Goal: Communication & Community: Answer question/provide support

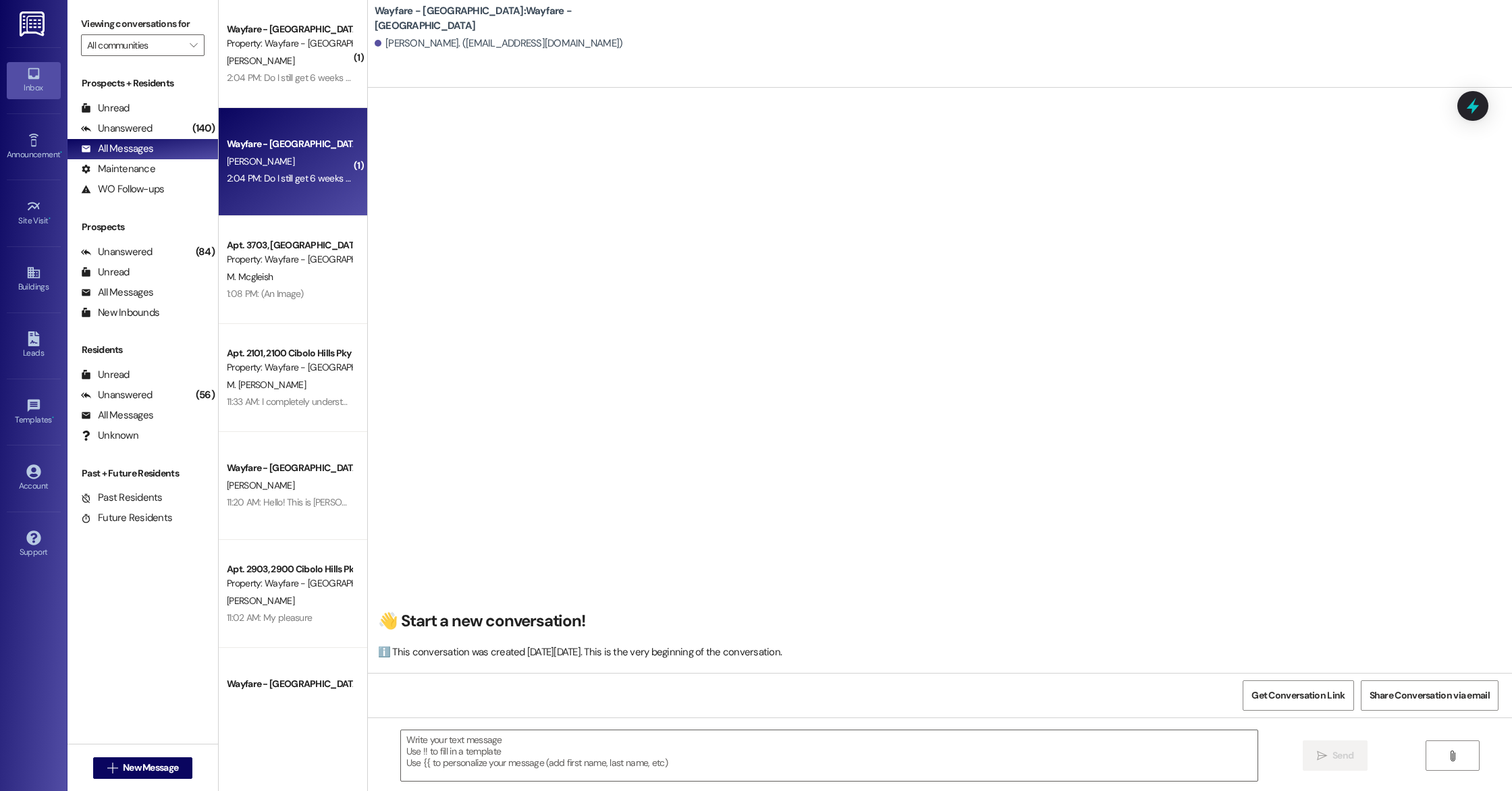
scroll to position [1, 0]
click at [227, 144] on div "Wayfare - [GEOGRAPHIC_DATA]" at bounding box center [289, 144] width 125 height 14
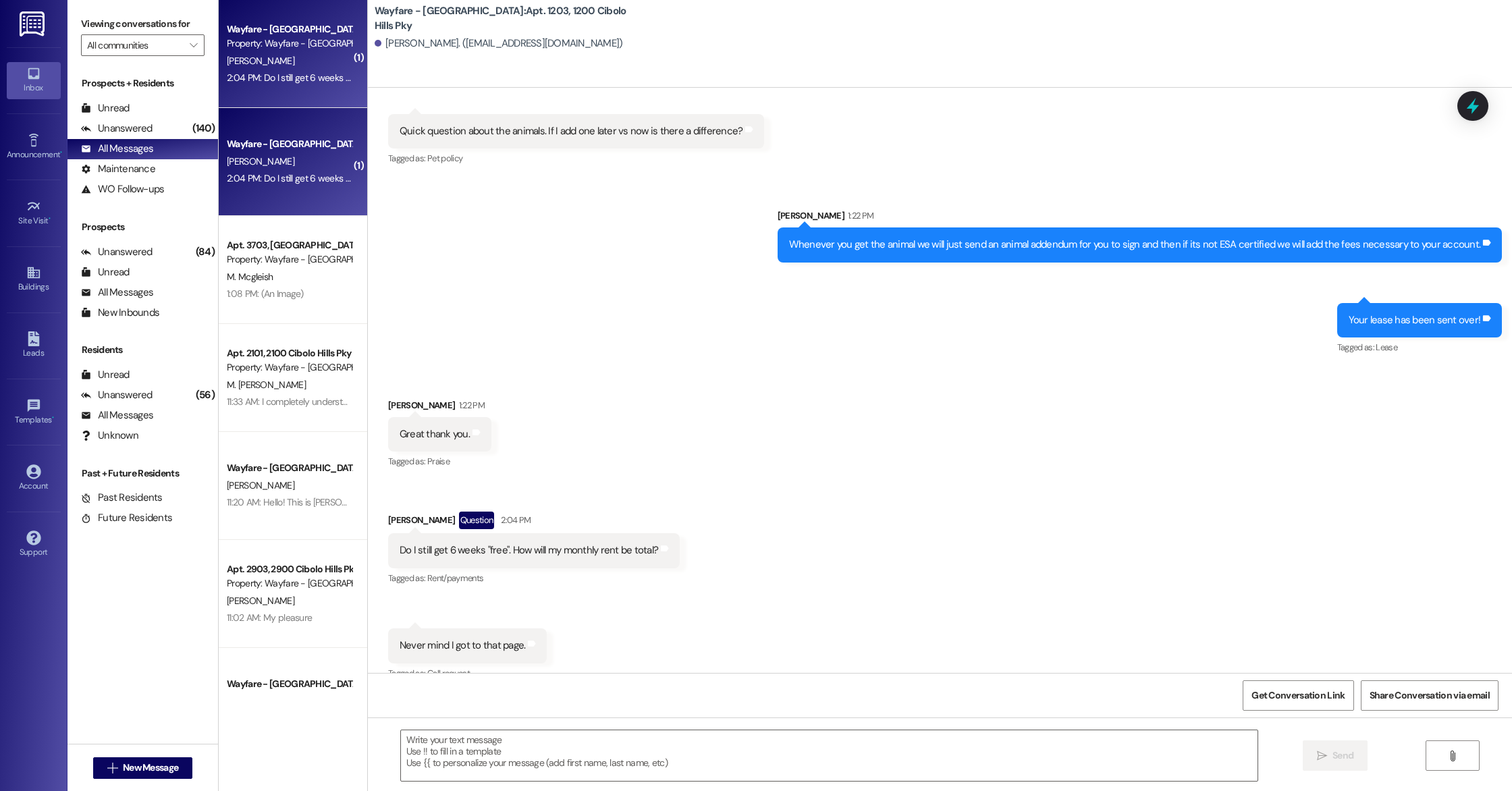
scroll to position [39114, 0]
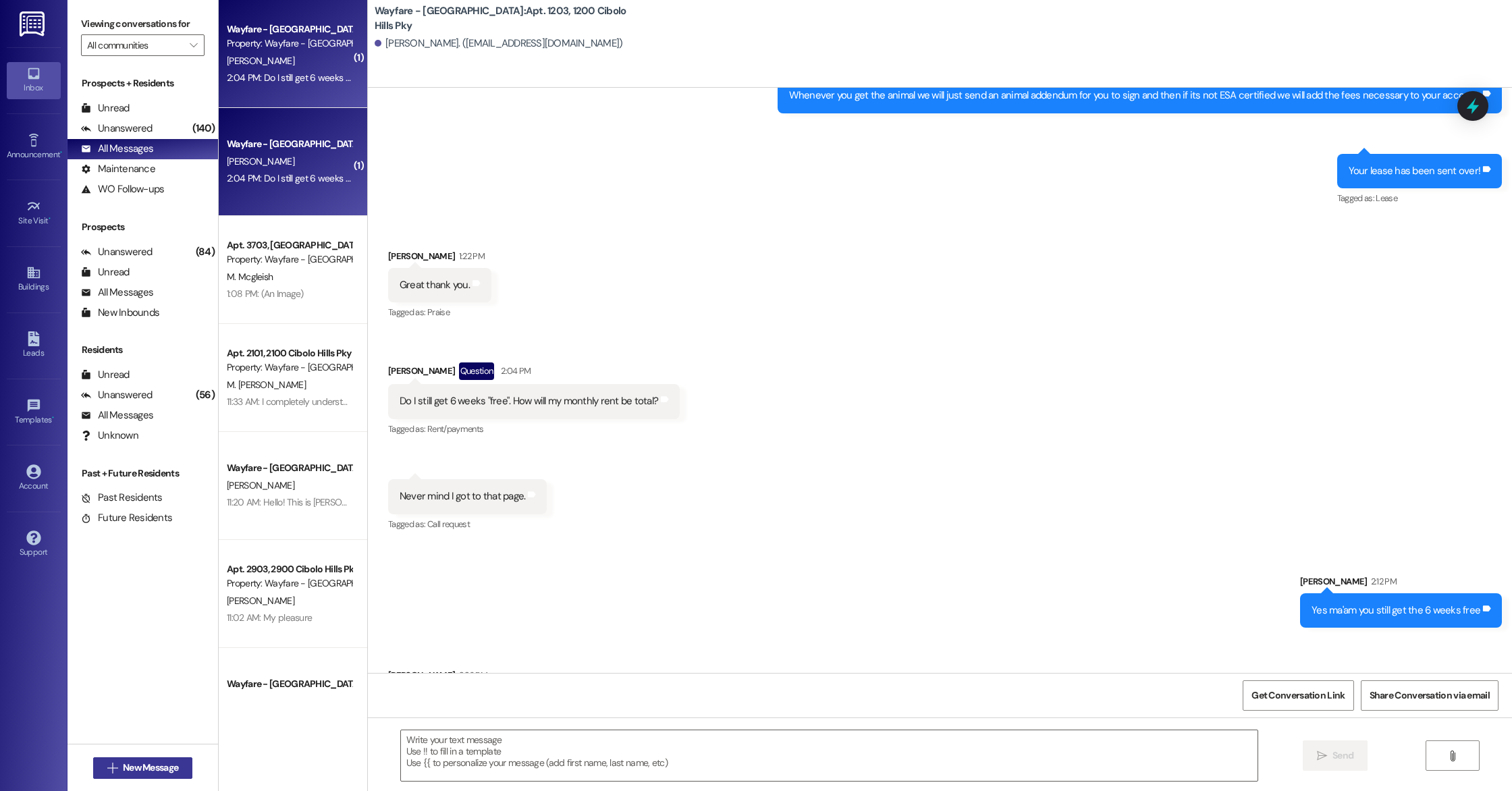
click at [154, 764] on span "New Message" at bounding box center [150, 768] width 56 height 14
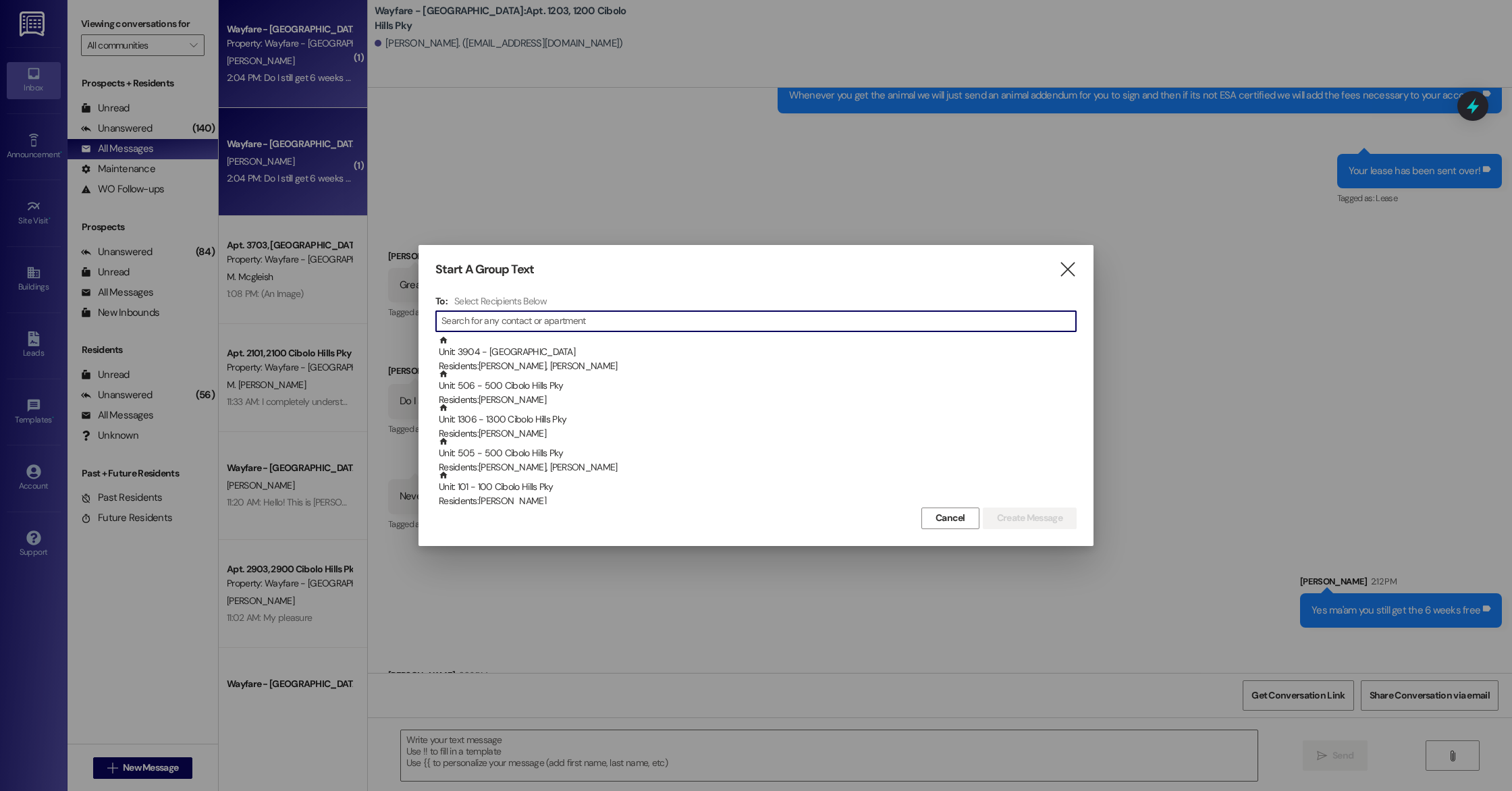
click at [607, 325] on input at bounding box center [758, 321] width 635 height 19
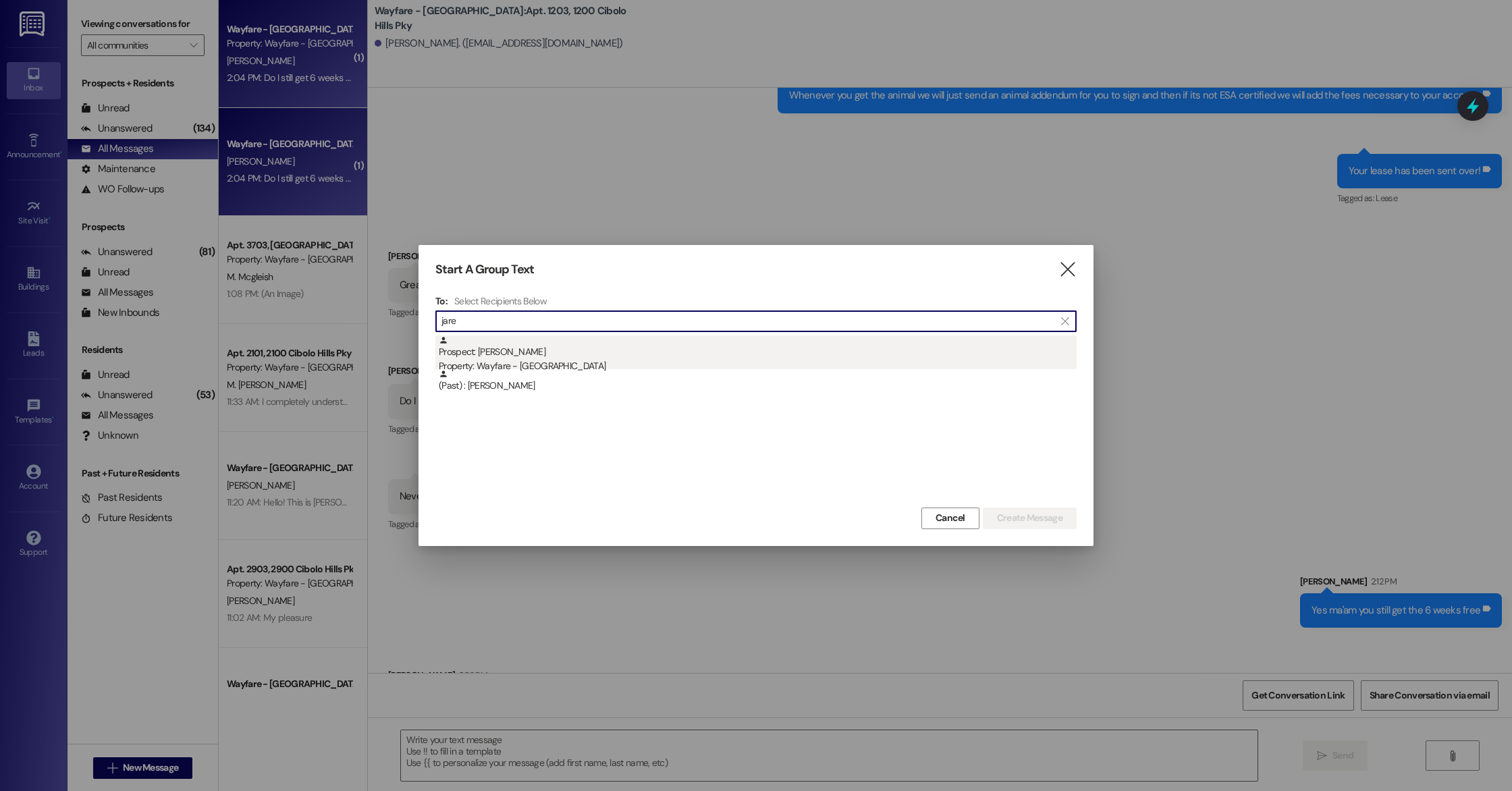
type input "jare"
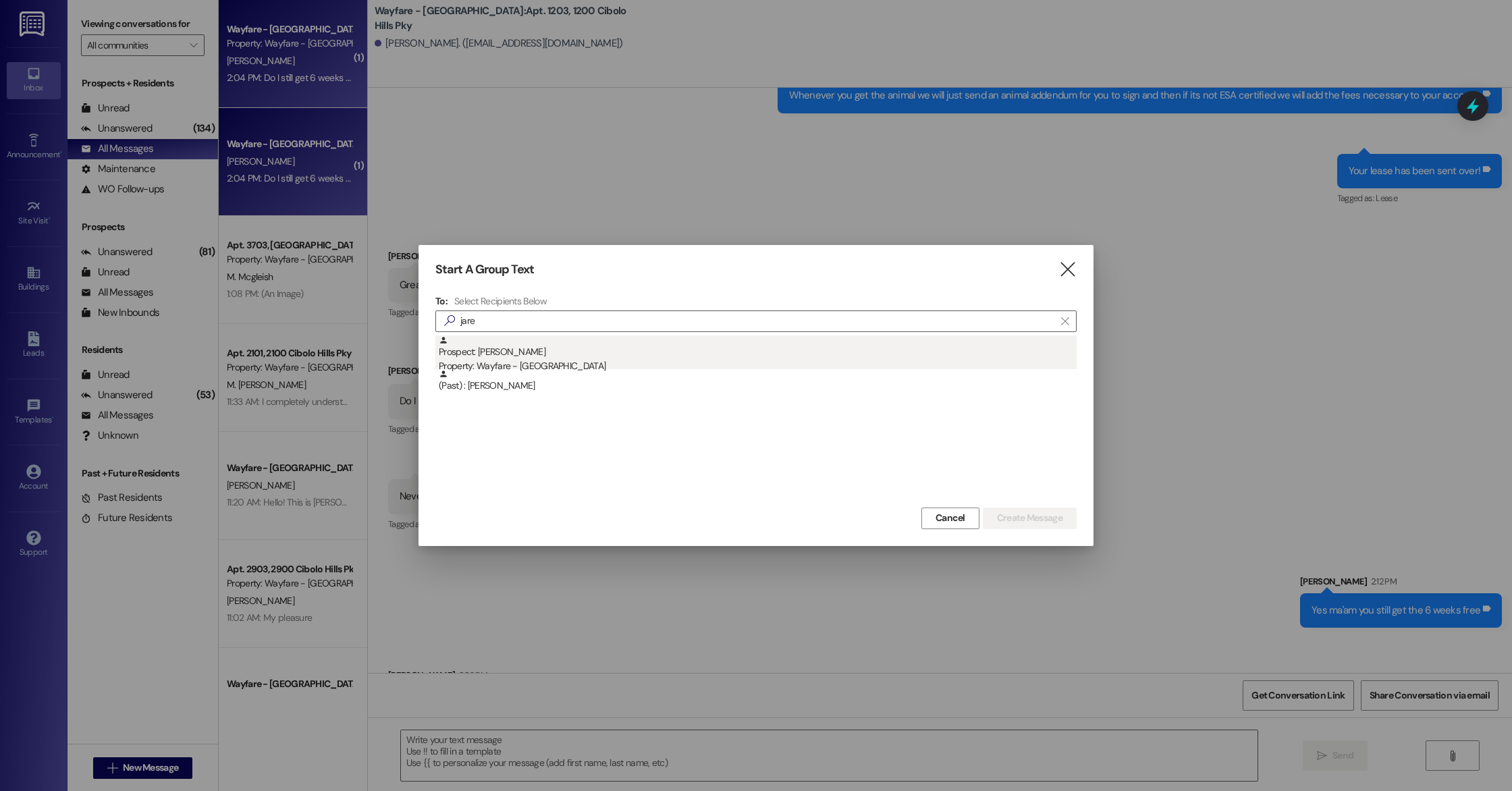
click at [510, 358] on div "Prospect: [PERSON_NAME] Property: Wayfare - [GEOGRAPHIC_DATA]" at bounding box center [758, 354] width 638 height 38
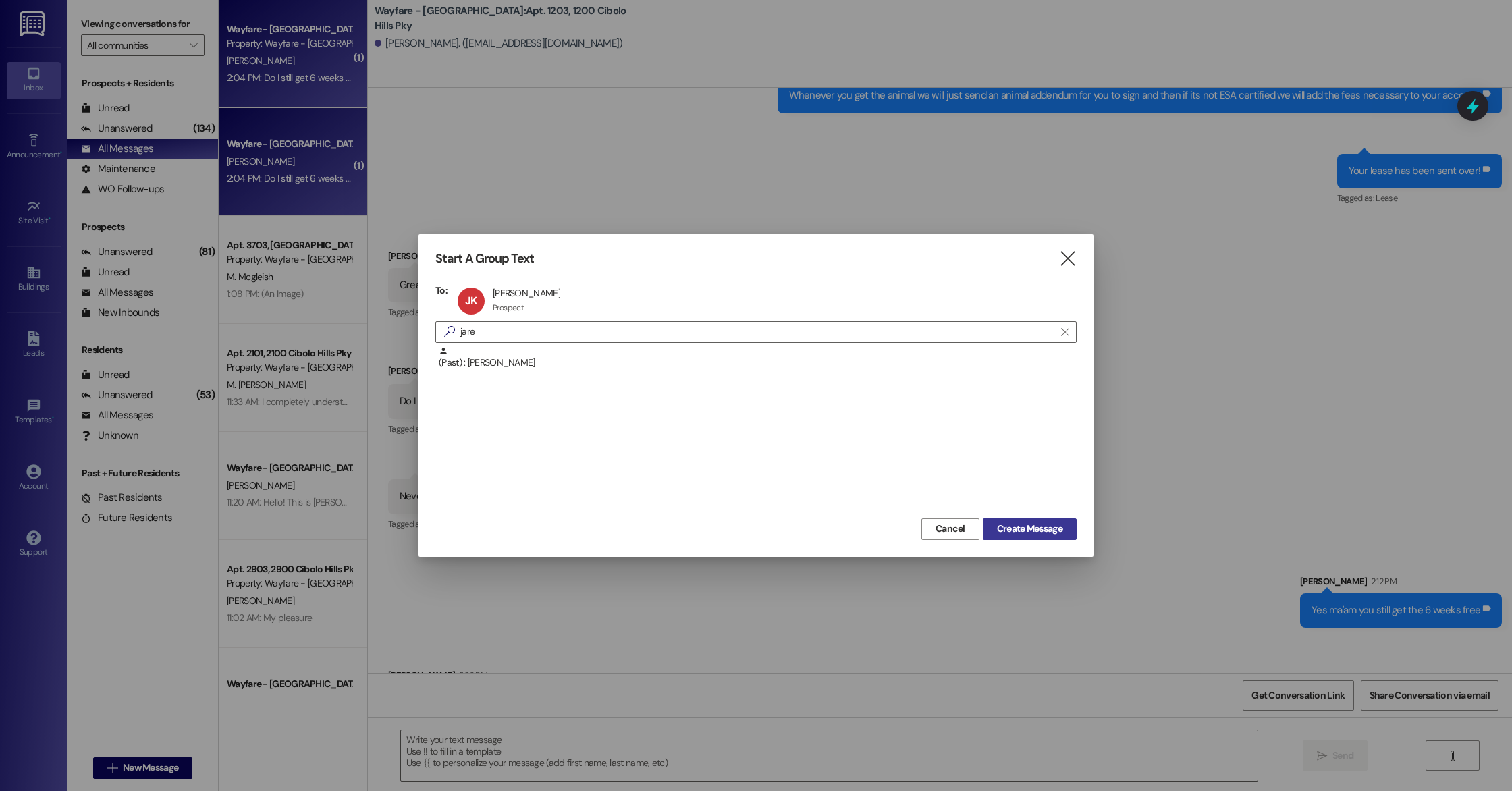
click at [1014, 525] on span "Create Message" at bounding box center [1030, 529] width 66 height 14
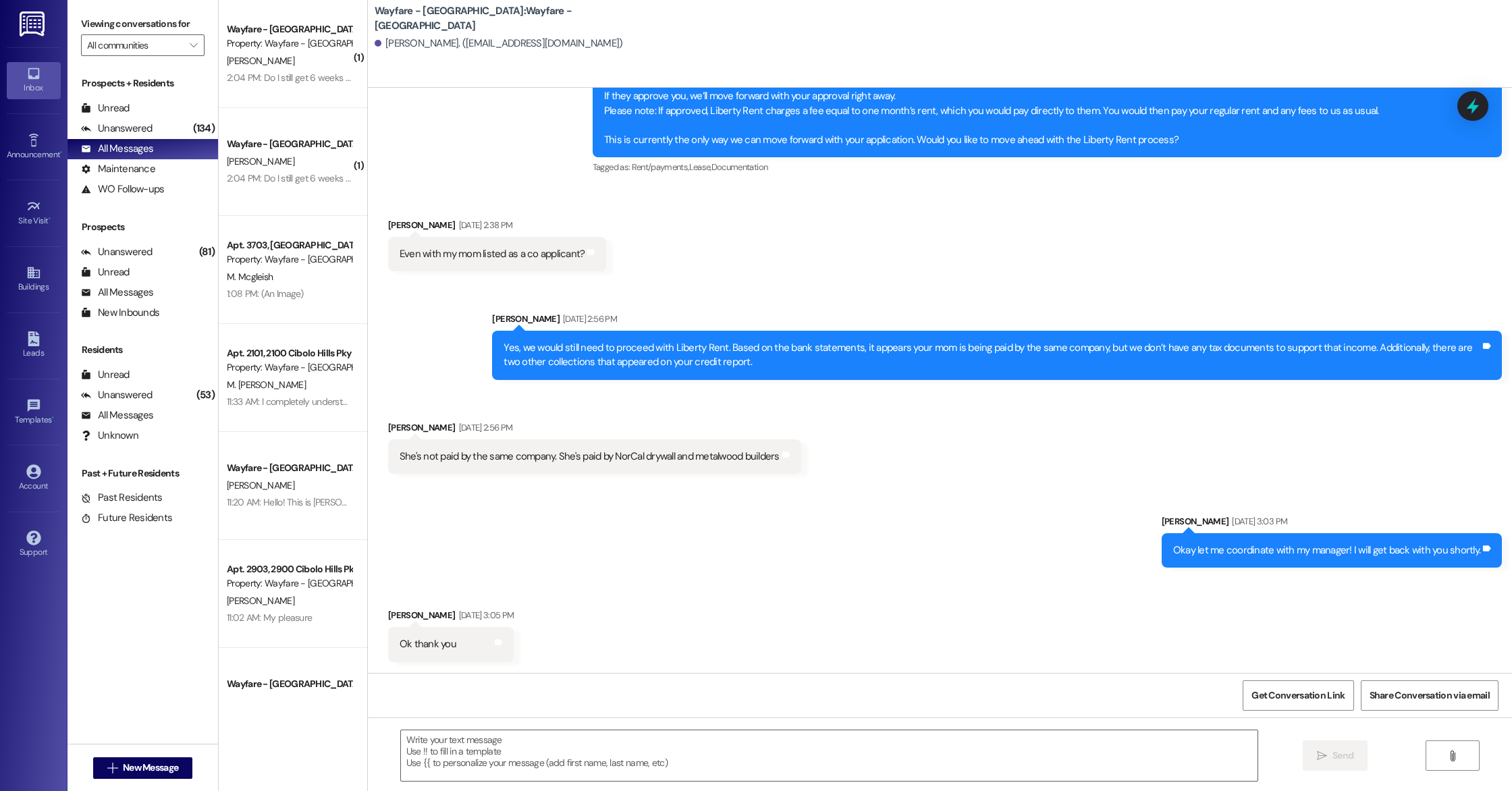
scroll to position [1536, 0]
click at [463, 743] on textarea at bounding box center [829, 756] width 856 height 51
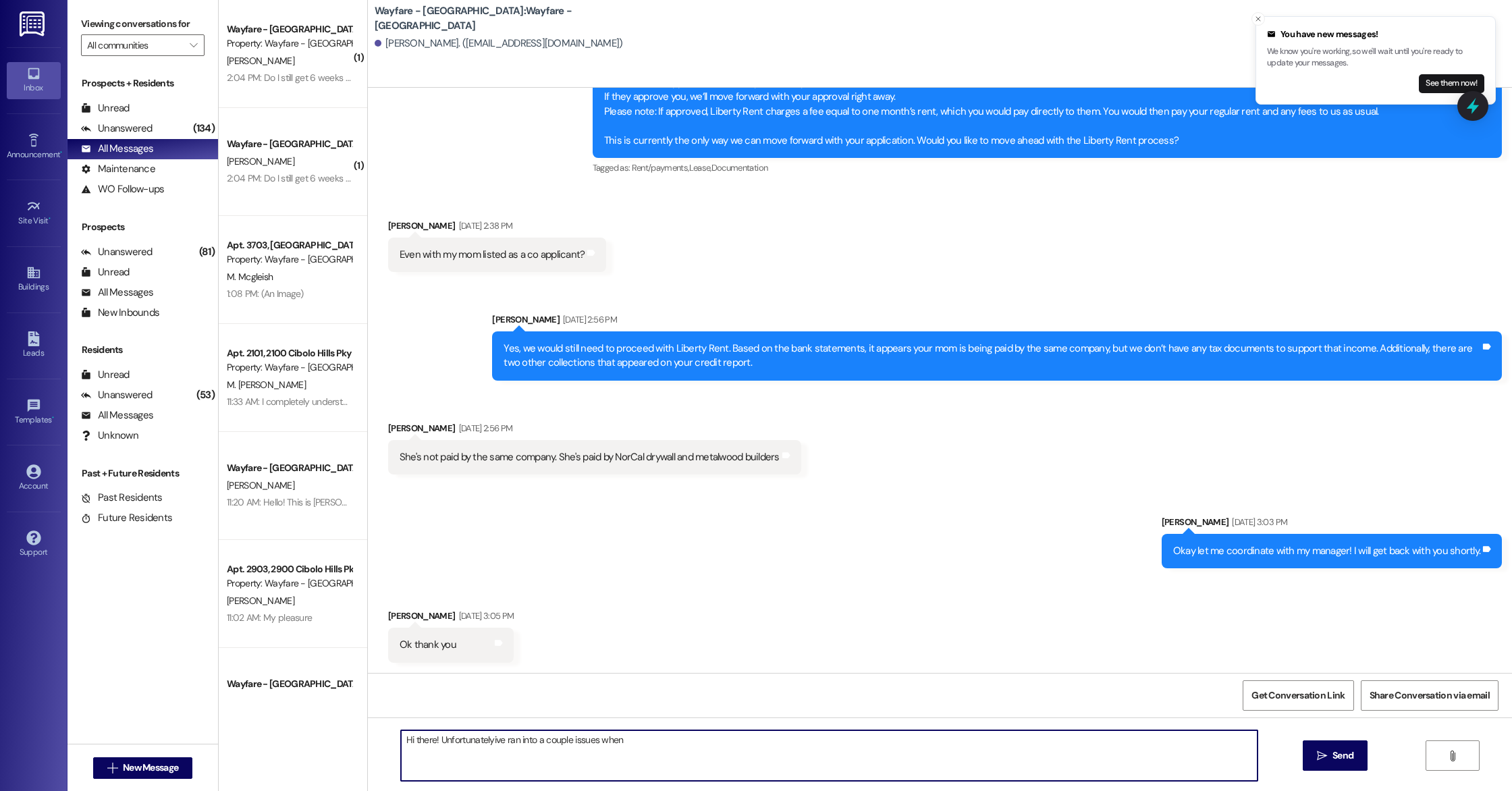
click at [485, 746] on textarea "Hi there! Unfortunatelyive ran into a couple issues when" at bounding box center [829, 756] width 856 height 51
click at [482, 741] on textarea "Hi there! Unfortunatelyive ran into a couple issues when" at bounding box center [829, 756] width 856 height 51
click at [638, 738] on textarea "Hi there! Unfortunately ive ran into a couple issues when" at bounding box center [829, 756] width 856 height 51
click at [705, 755] on textarea "Hi there! Unfortunately ive ran into a couple issues when" at bounding box center [829, 756] width 856 height 51
click at [486, 740] on textarea "Hi there! Unfortunately ive ran into a couple issues with my system trying to" at bounding box center [829, 756] width 856 height 51
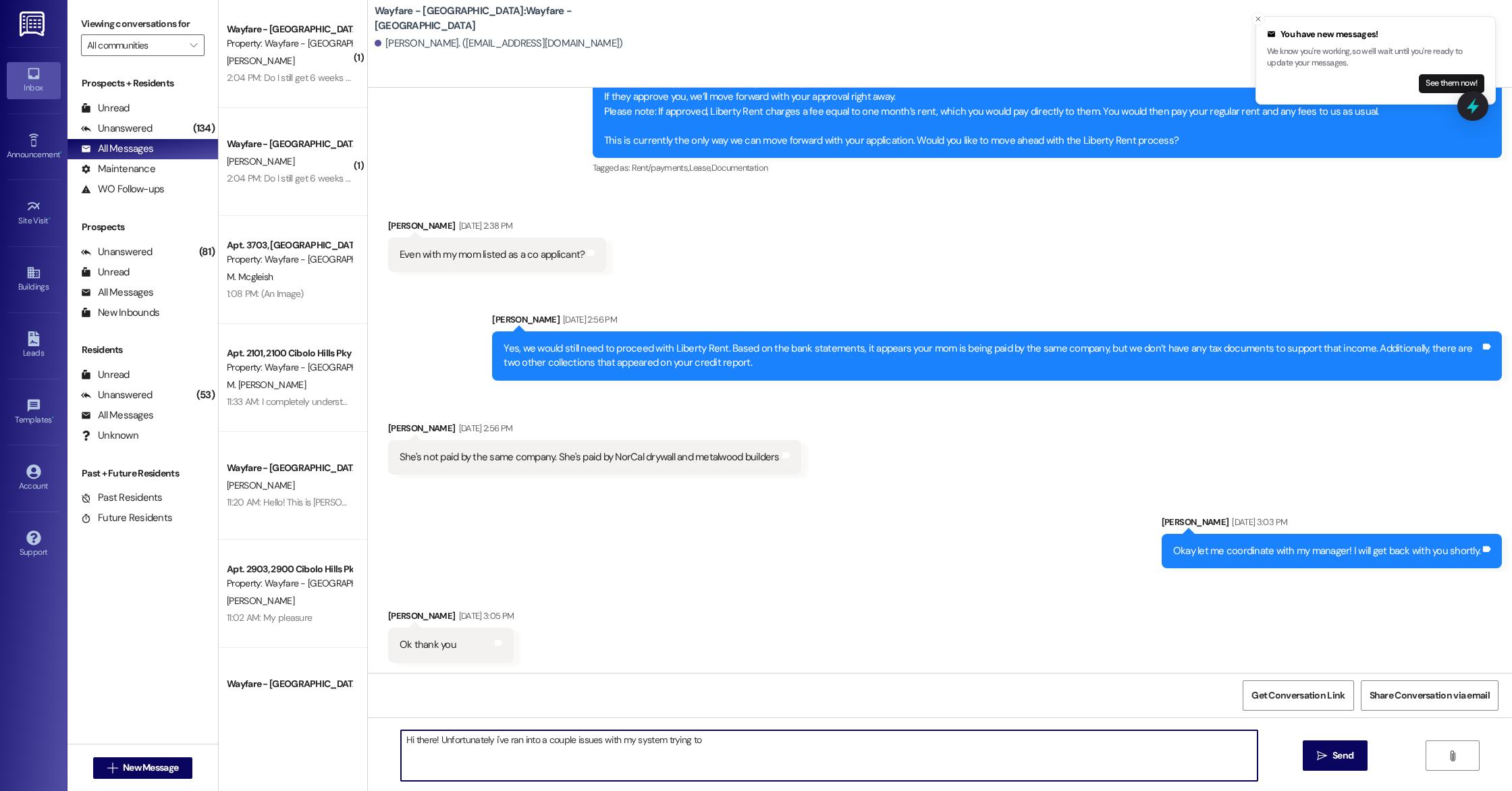
click at [755, 742] on textarea "Hi there! Unfortunately i've ran into a couple issues with my system trying to" at bounding box center [829, 756] width 856 height 51
drag, startPoint x: 860, startPoint y: 752, endPoint x: 415, endPoint y: 736, distance: 445.3
click at [417, 736] on textarea "Hi there! Unfortunately i've ran into a couple issues with my system that upper…" at bounding box center [829, 756] width 856 height 51
click at [401, 741] on textarea "Hi there! Unfortunately i've ran into a couple issues with my system that upper…" at bounding box center [829, 756] width 856 height 51
drag, startPoint x: 393, startPoint y: 741, endPoint x: 955, endPoint y: 774, distance: 563.0
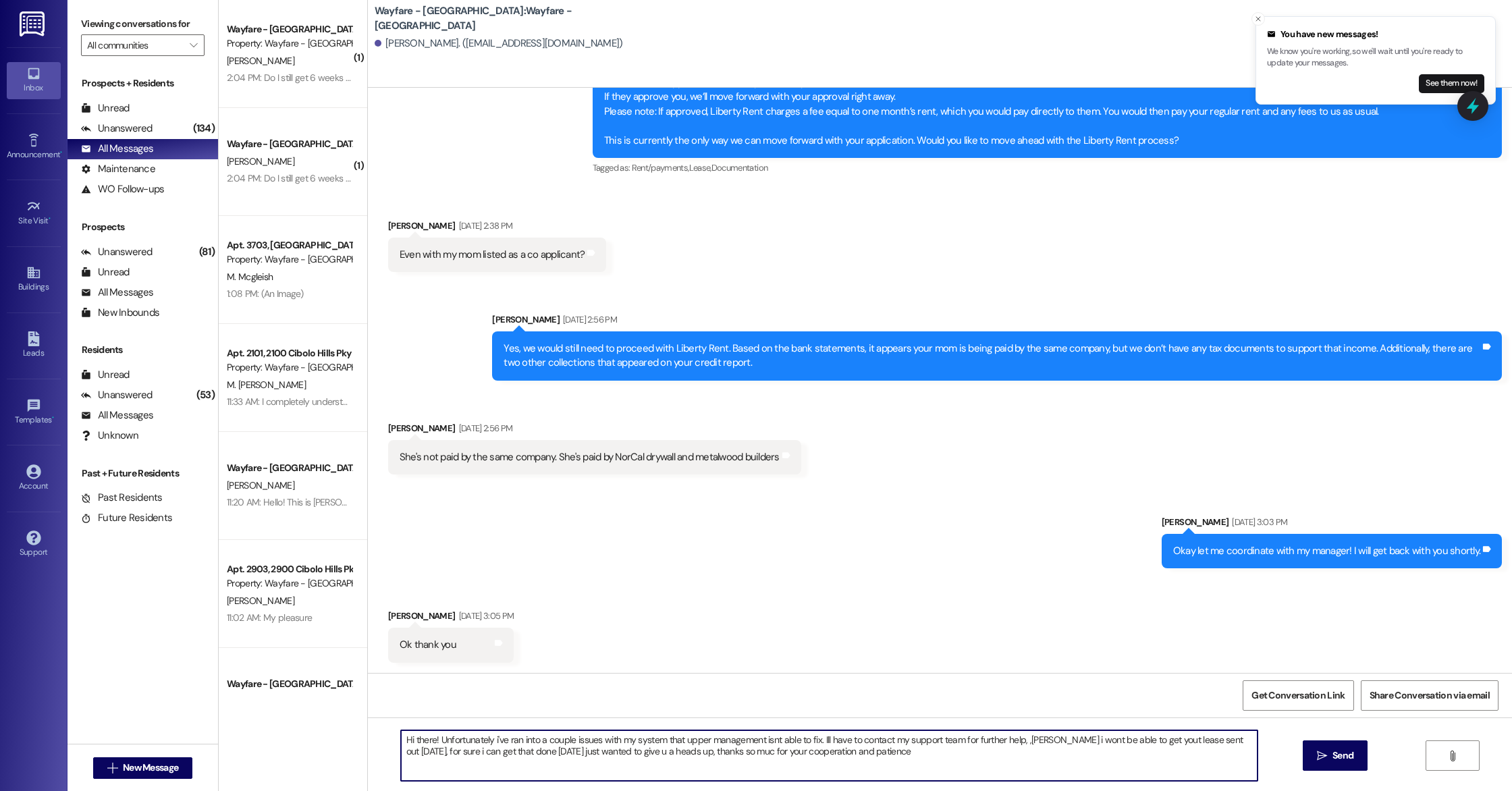
click at [955, 774] on textarea "Hi there! Unfortunately i've ran into a couple issues with my system that upper…" at bounding box center [829, 756] width 856 height 51
type textarea "Hi there! Unfortunately i've ran into a couple issues with my system that upper…"
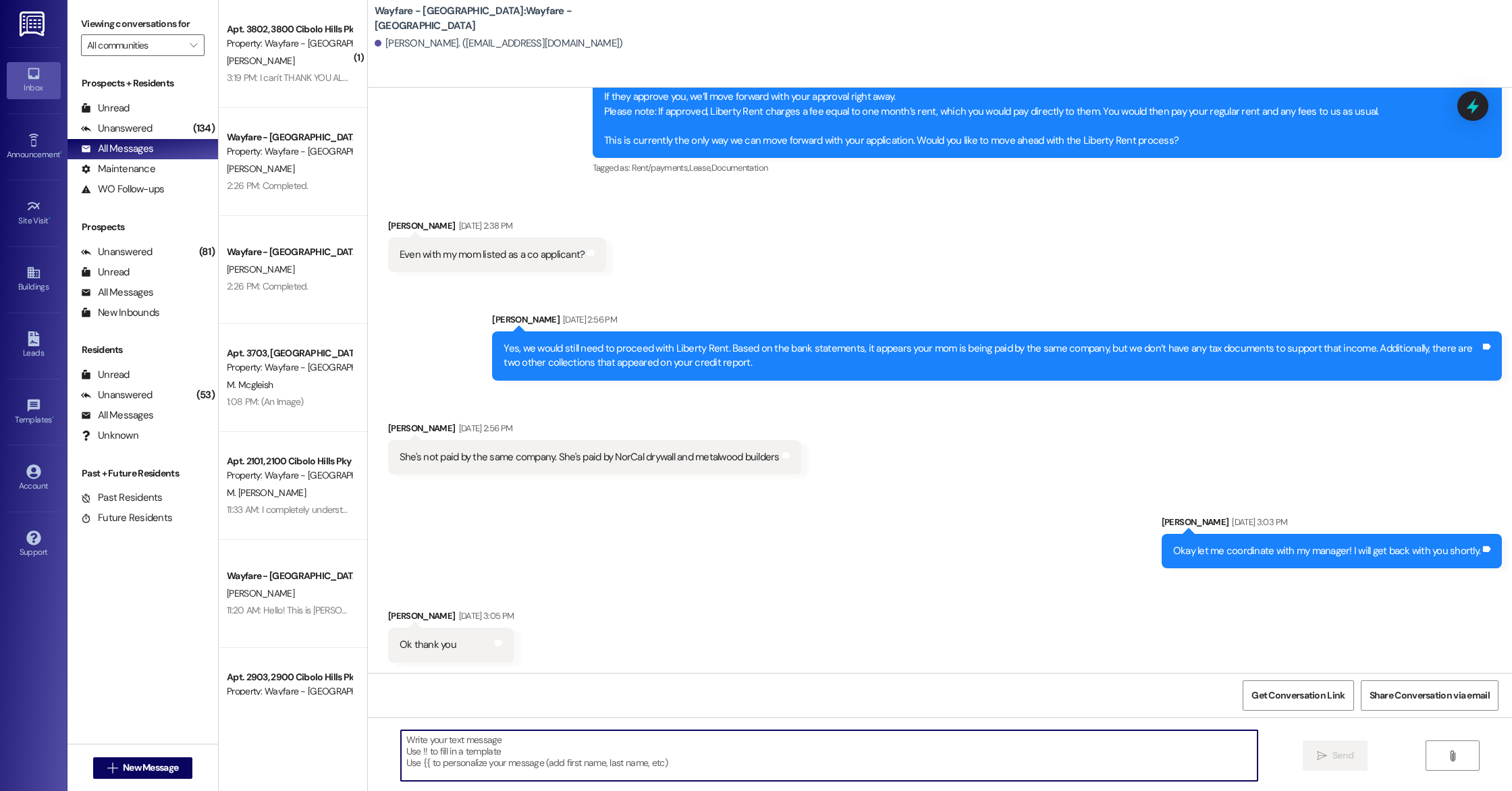
paste textarea "Hi there! Unfortunately, I’ve run into a couple of issues with my system that u…"
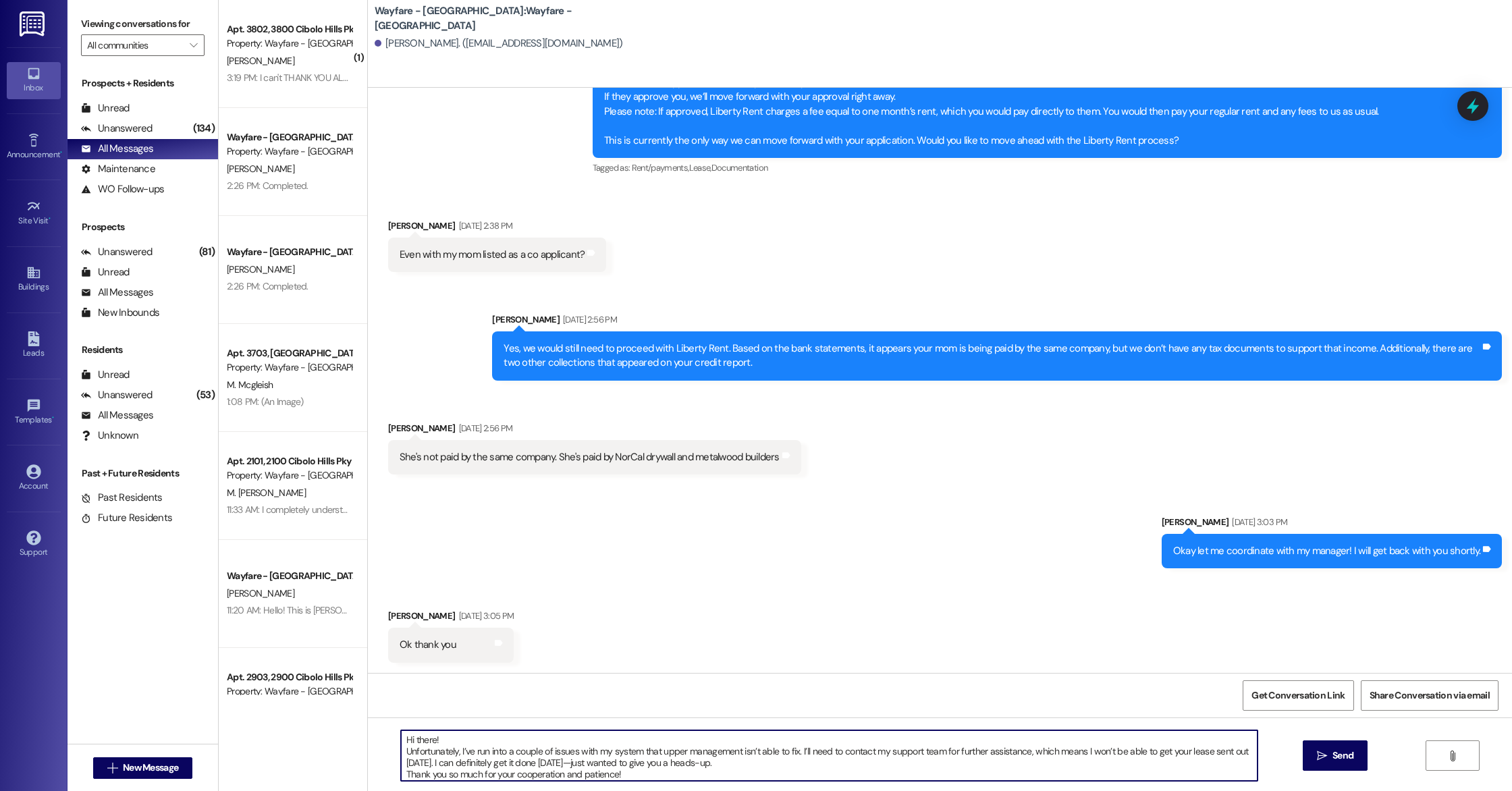
scroll to position [4, 0]
type textarea "Hi there! Unfortunately, I’ve run into a couple of issues with my system that u…"
click at [1360, 752] on button " Send" at bounding box center [1335, 756] width 66 height 30
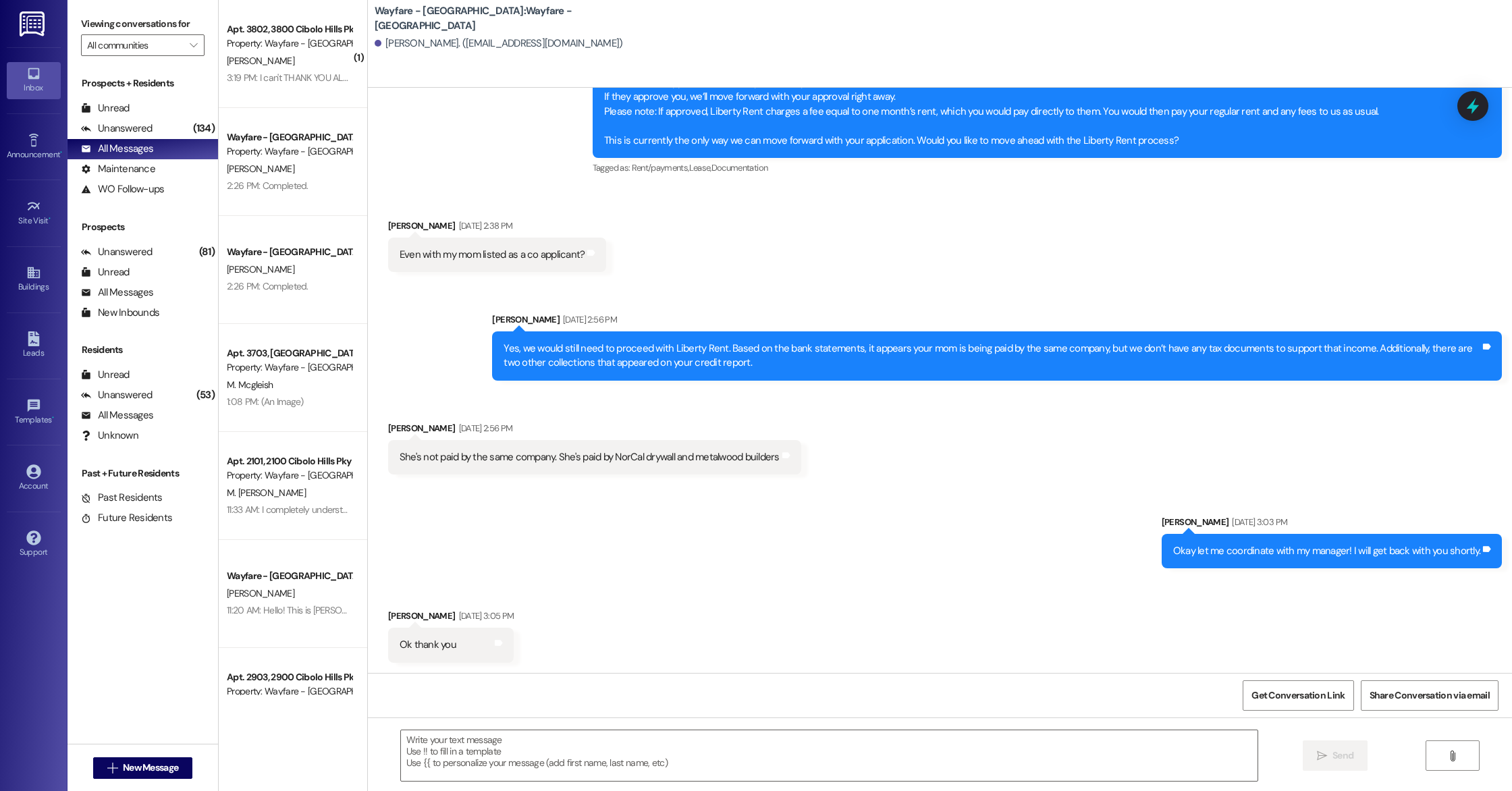
scroll to position [1674, 0]
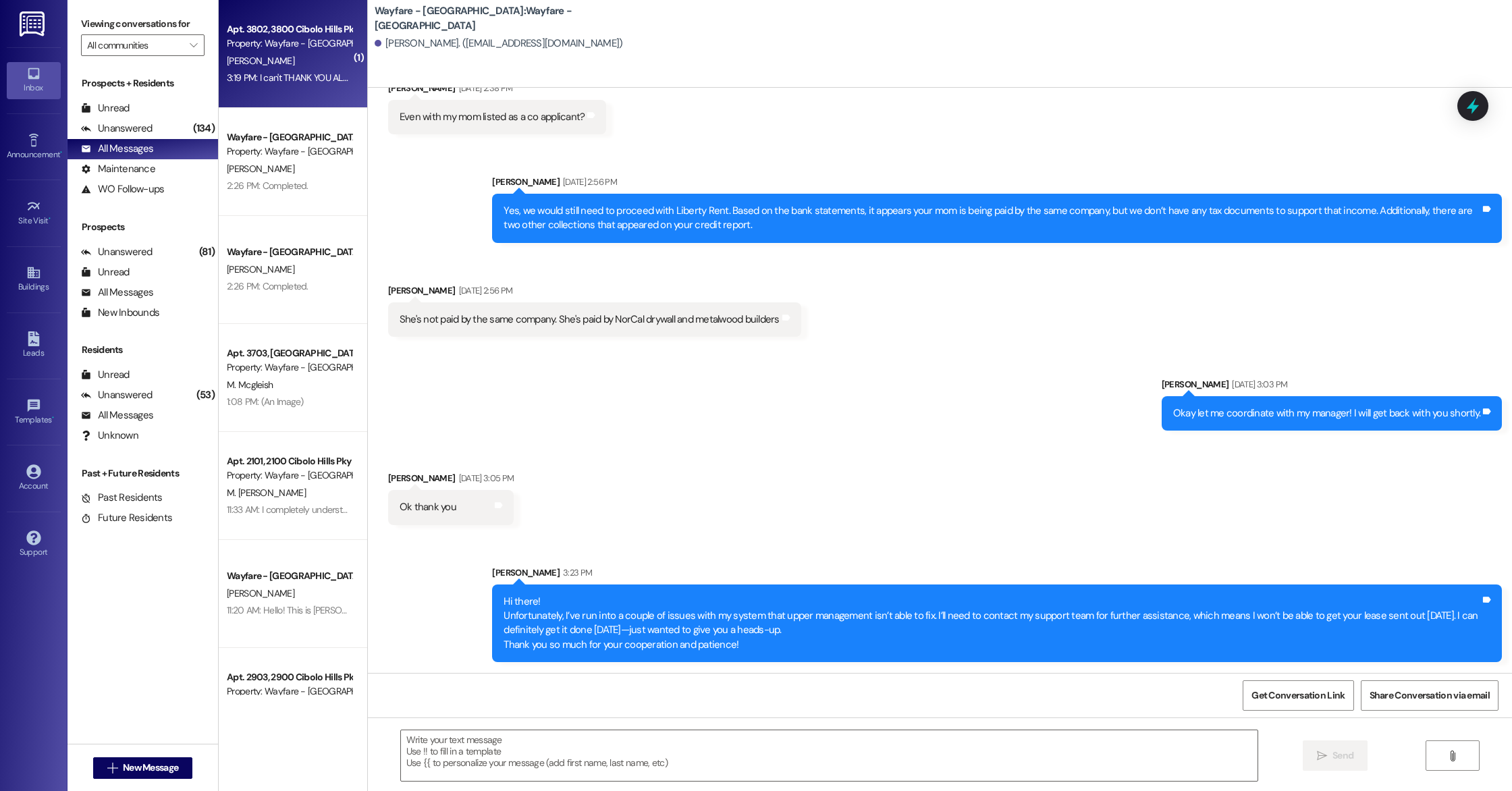
click at [288, 84] on div "3:19 PM: I can't THANK YOU ALL enough. I really appreciate how you look out for…" at bounding box center [289, 77] width 128 height 17
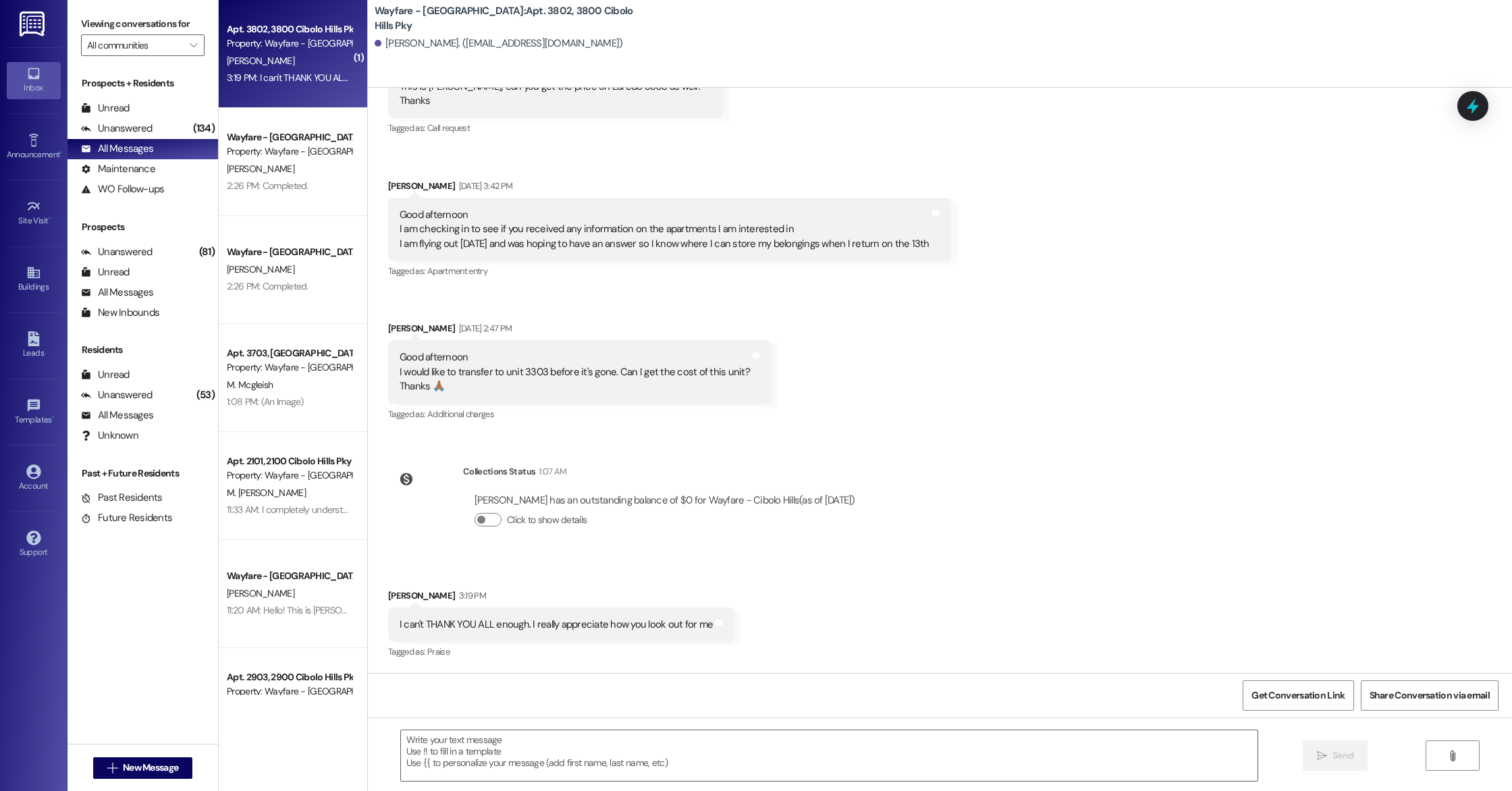
scroll to position [19473, 0]
click at [139, 772] on span "New Message" at bounding box center [150, 768] width 56 height 14
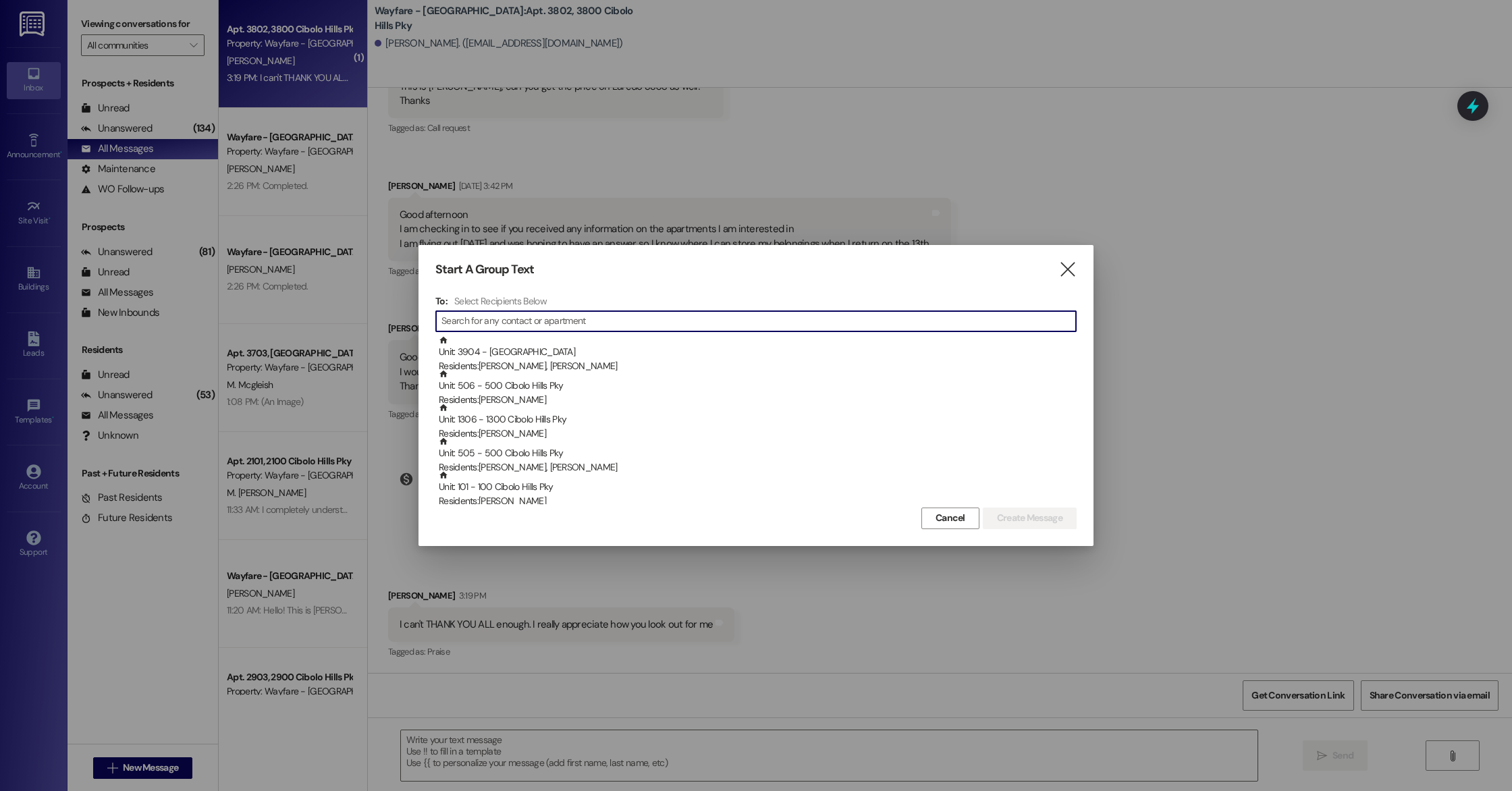
click at [594, 321] on input at bounding box center [758, 321] width 635 height 19
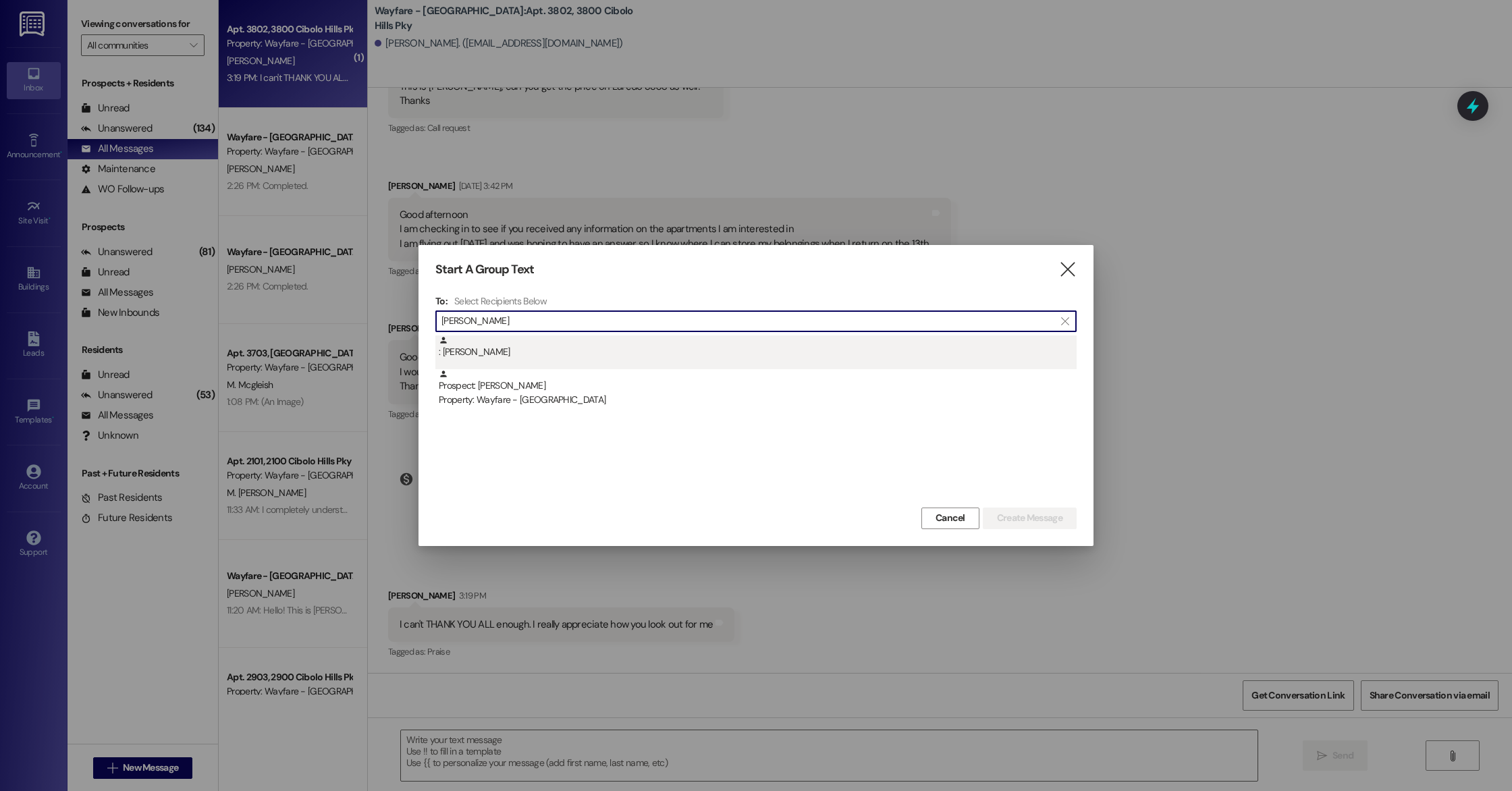
type input "[PERSON_NAME]"
click at [539, 344] on div ": [PERSON_NAME]" at bounding box center [758, 347] width 638 height 24
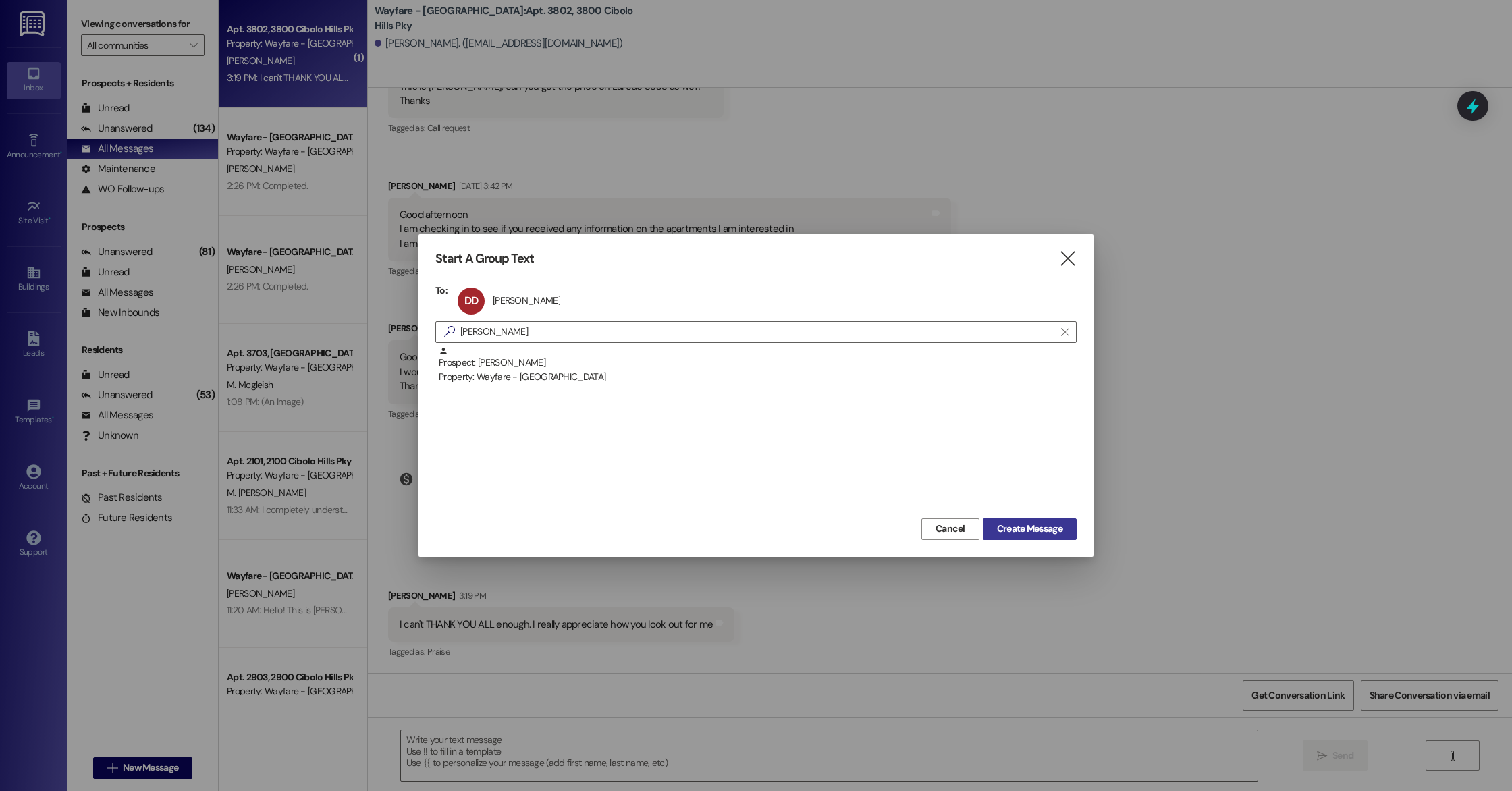
click at [1051, 533] on span "Create Message" at bounding box center [1030, 529] width 66 height 14
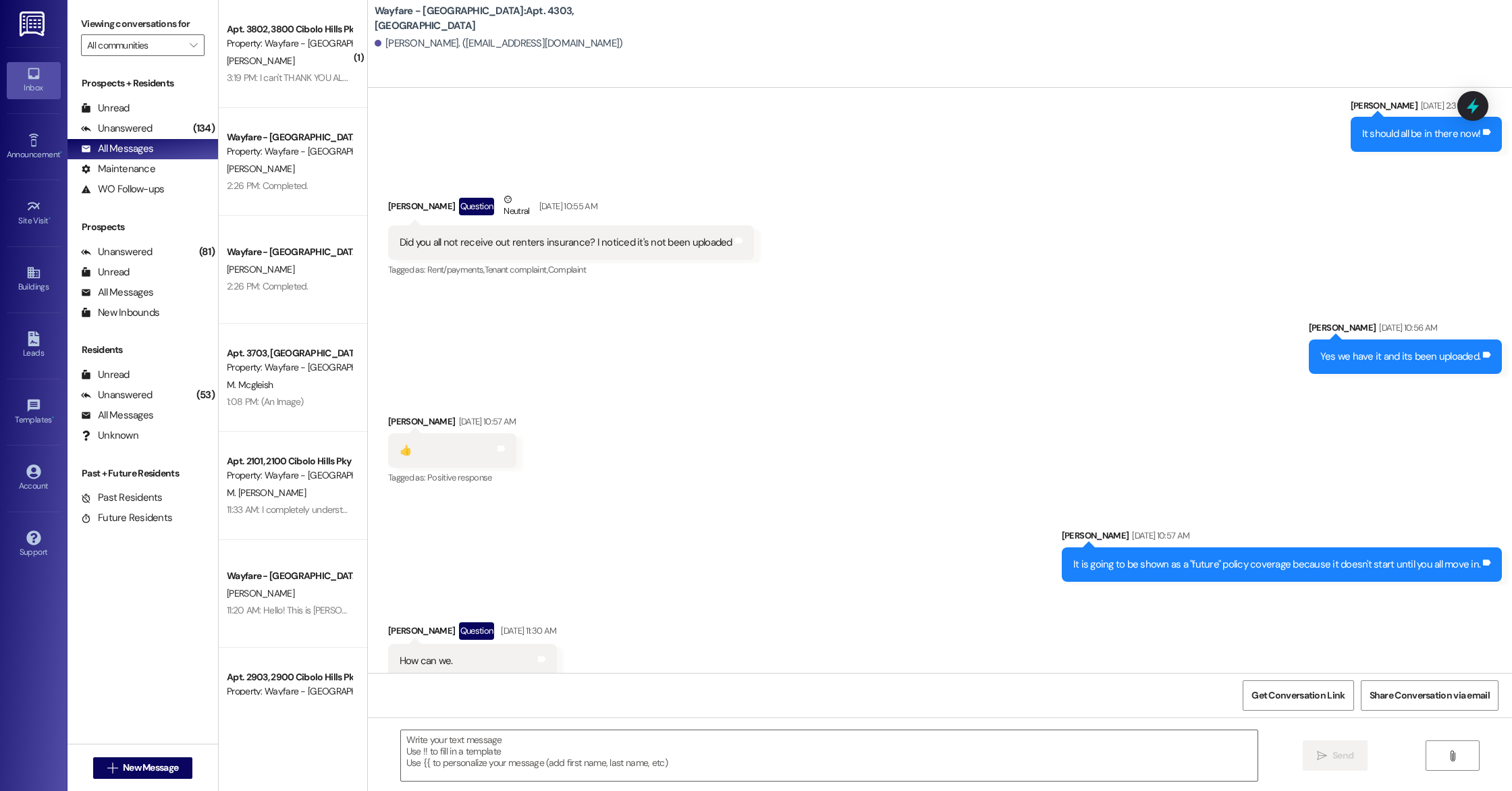
scroll to position [6828, 0]
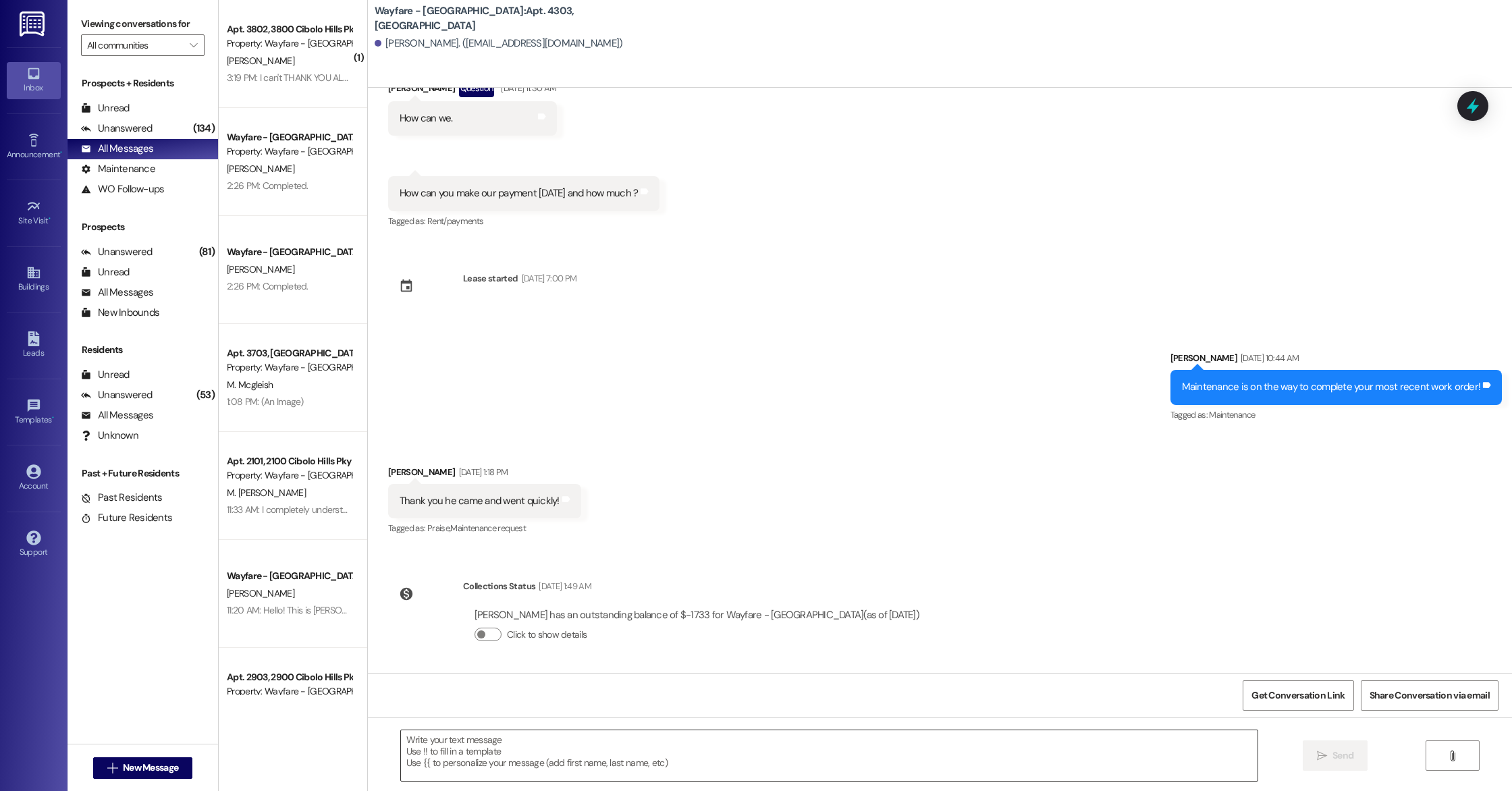
click at [513, 758] on textarea at bounding box center [829, 756] width 856 height 51
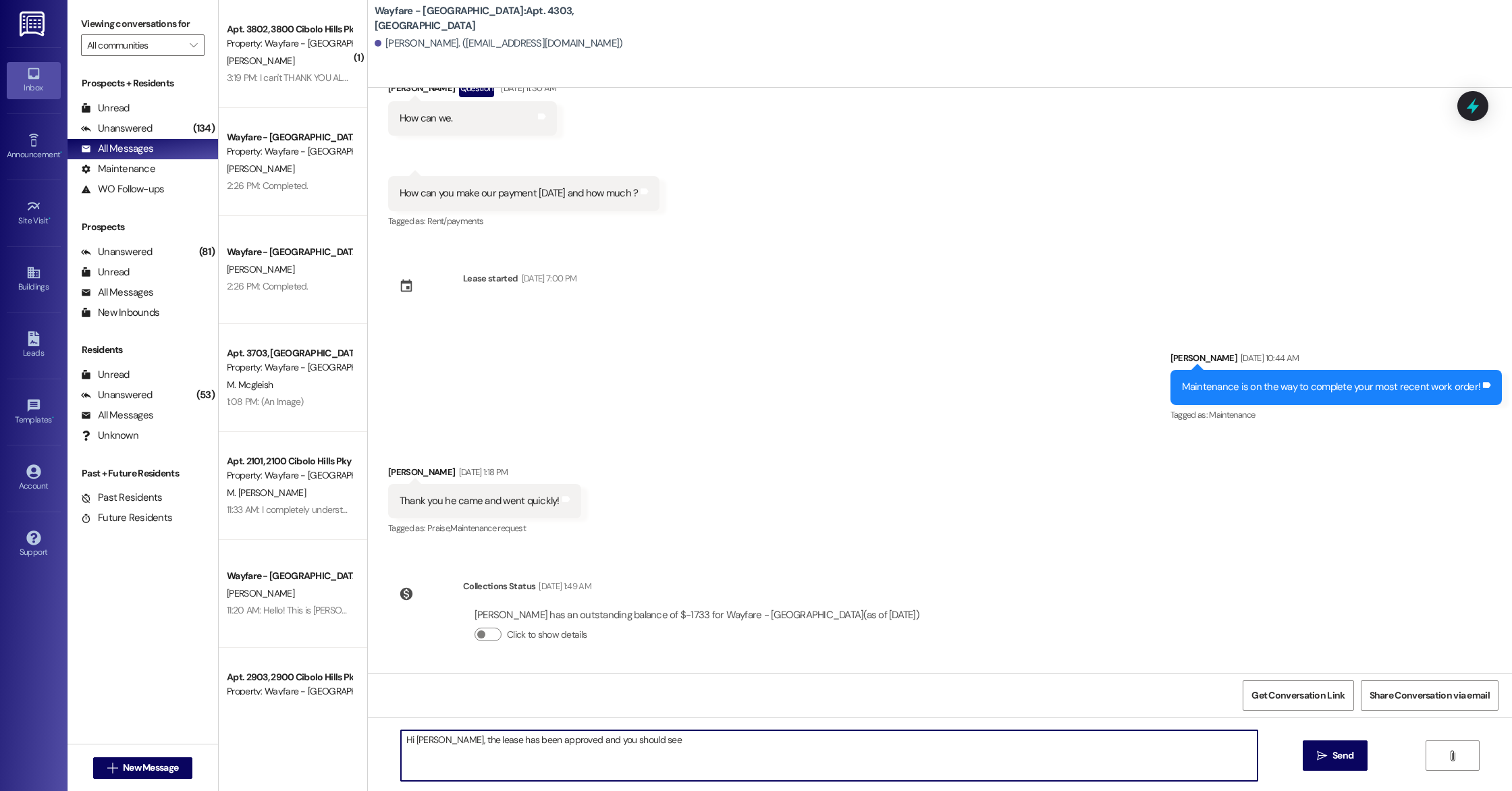
click at [412, 740] on textarea "Hi [PERSON_NAME], the lease has been approved and you should see" at bounding box center [829, 756] width 856 height 51
click at [644, 745] on textarea "Hi [PERSON_NAME], the lease has been approved and you should see" at bounding box center [829, 756] width 856 height 51
type textarea "Hi [PERSON_NAME], the lease has been approved and you should see that in your p…"
click at [1352, 763] on button " Send" at bounding box center [1335, 756] width 66 height 30
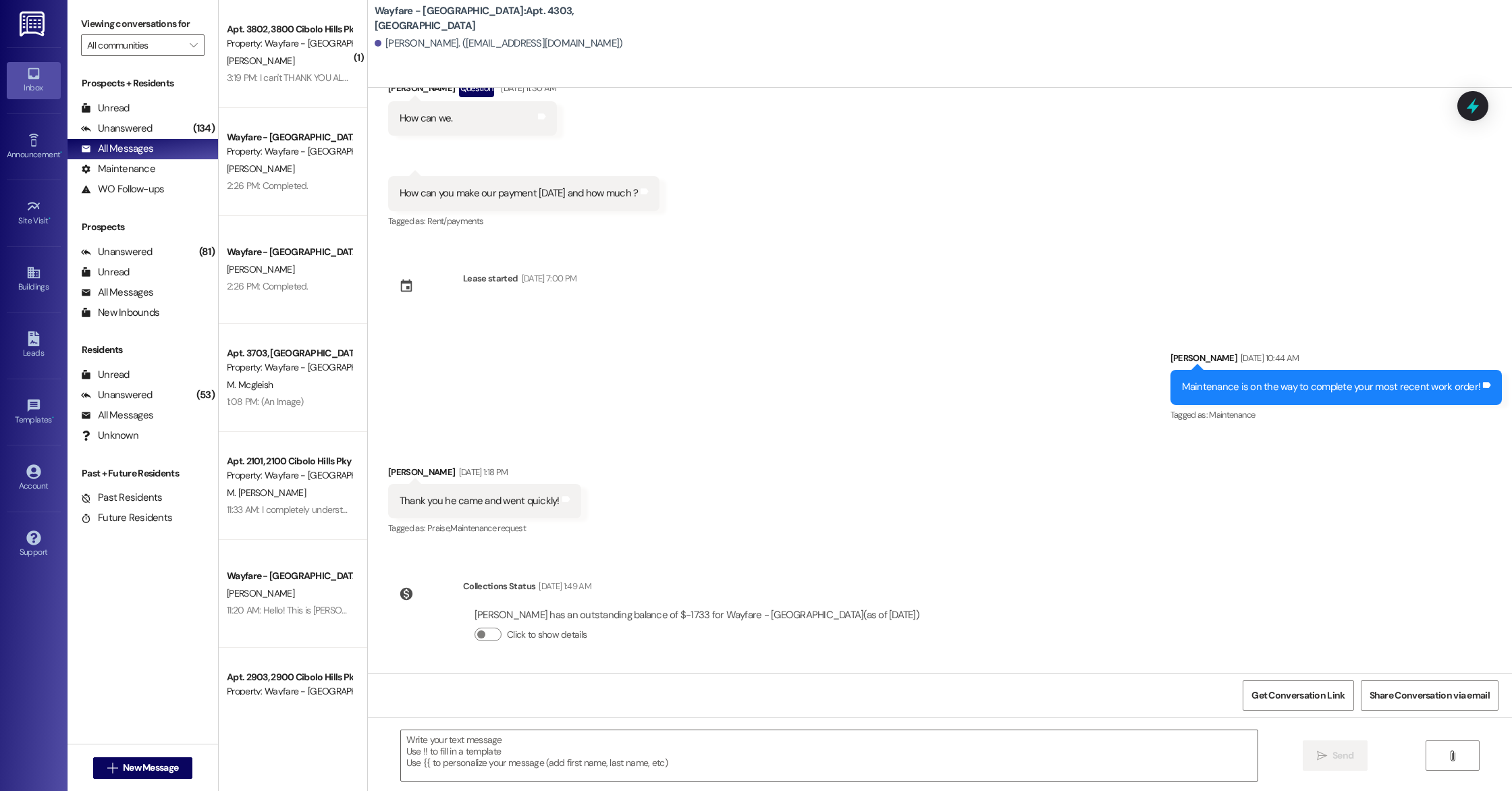
scroll to position [6923, 0]
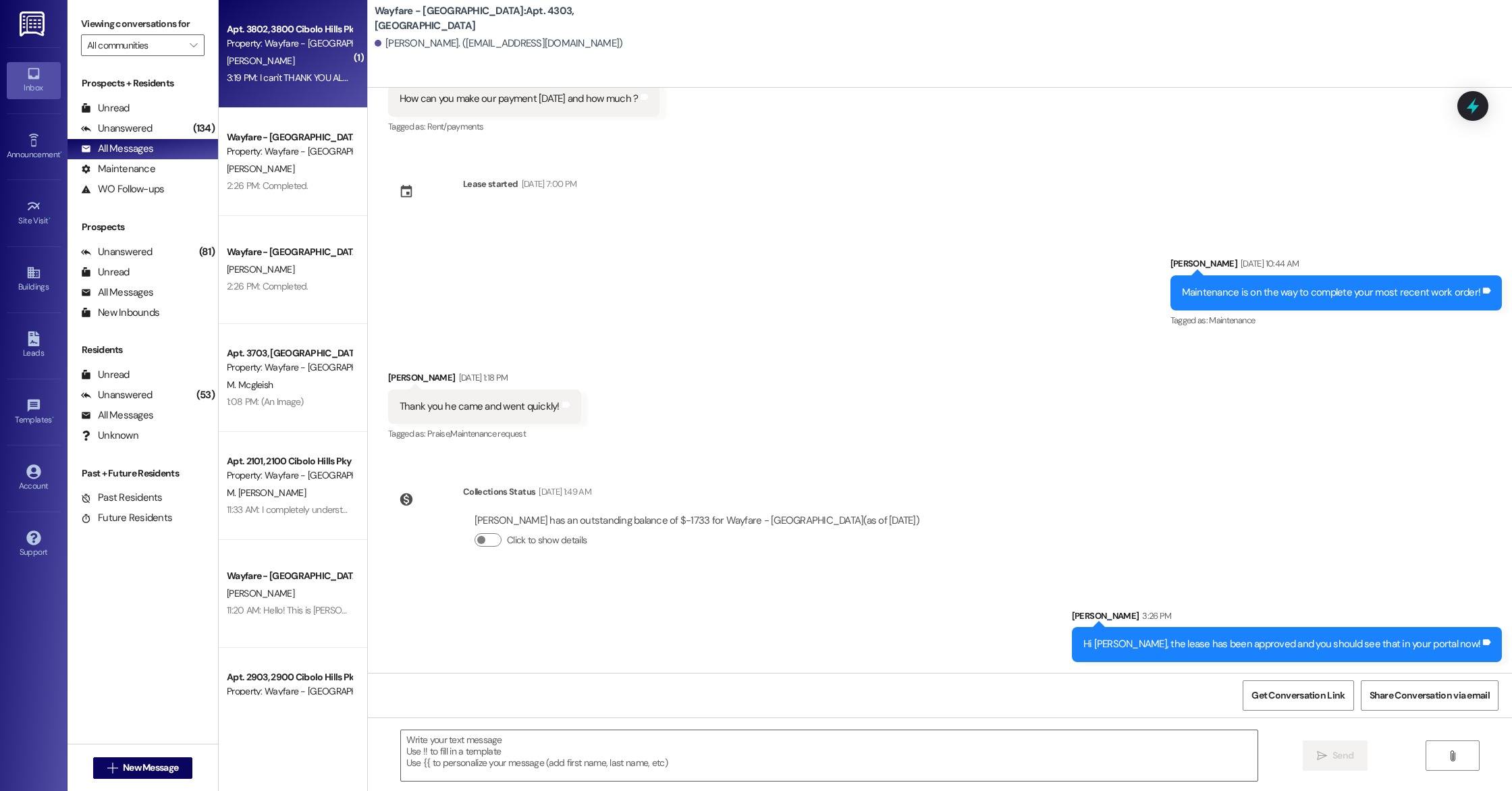
click at [252, 43] on div "Property: Wayfare - [GEOGRAPHIC_DATA]" at bounding box center [289, 43] width 125 height 14
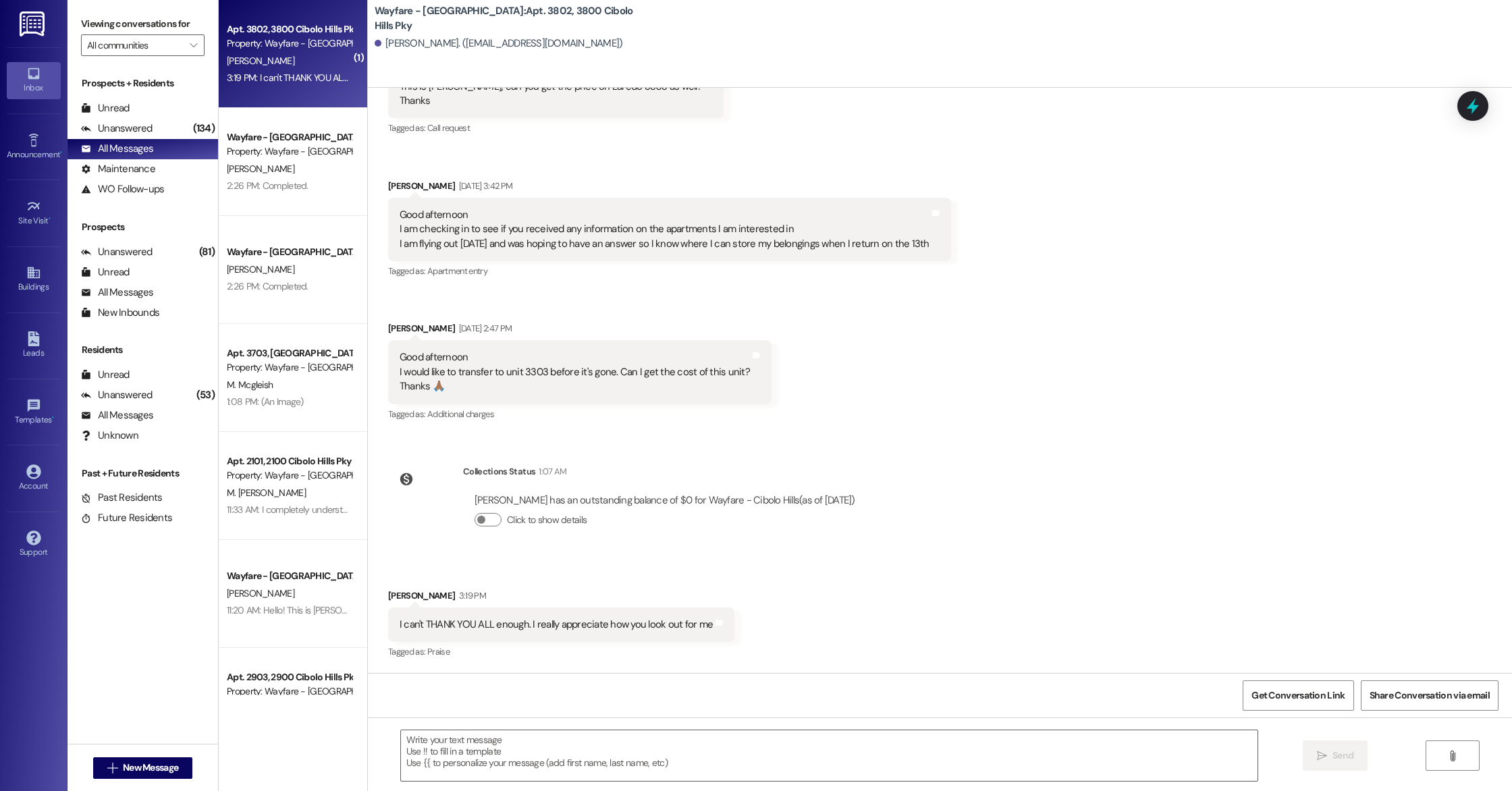
scroll to position [19473, 0]
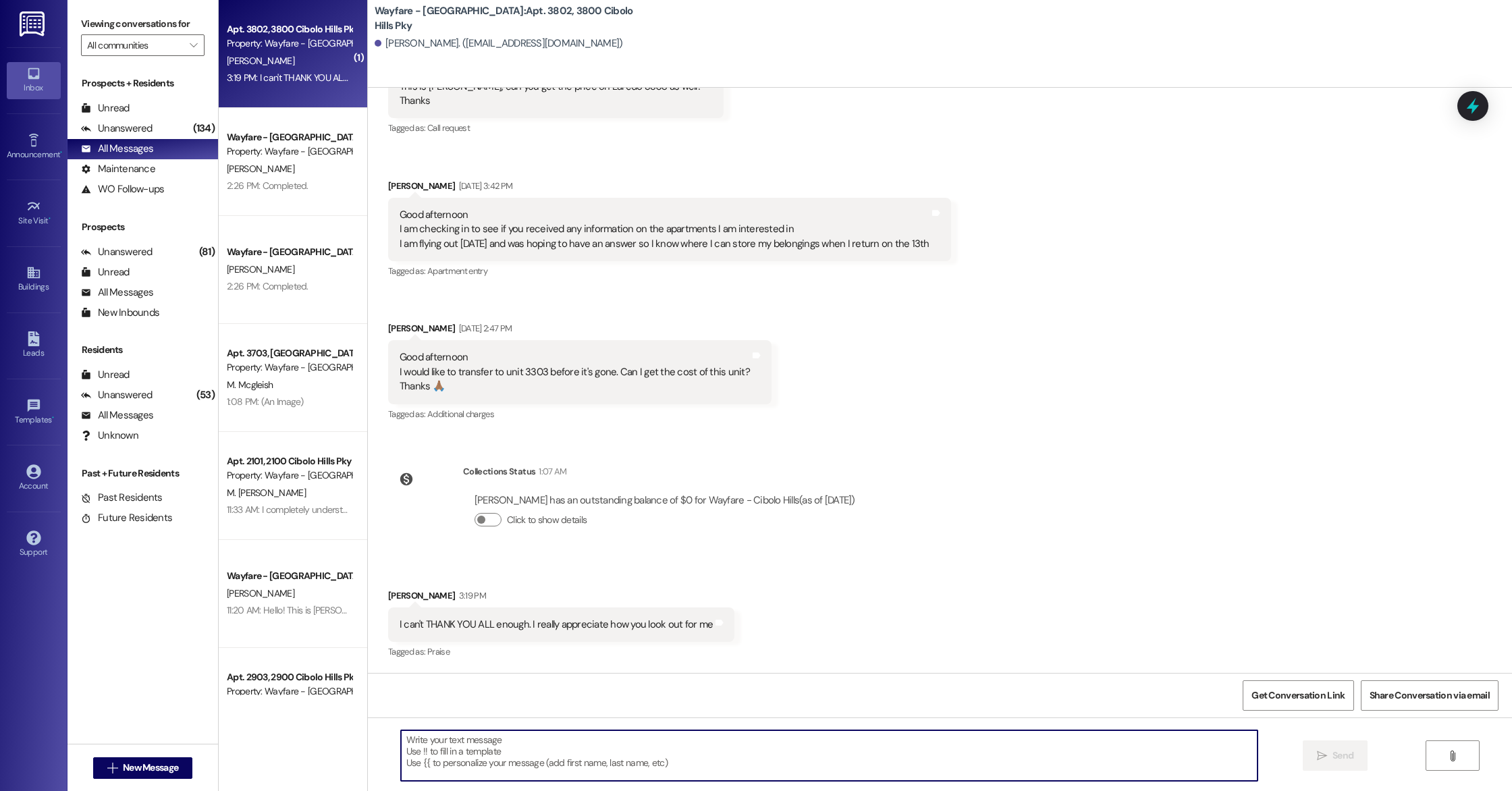
click at [683, 779] on textarea at bounding box center [829, 756] width 856 height 51
drag, startPoint x: 581, startPoint y: 744, endPoint x: 444, endPoint y: 742, distance: 137.0
click at [440, 743] on textarea "Of course! Anything we can do to help" at bounding box center [829, 756] width 856 height 51
click at [544, 742] on textarea "Of course! We will always do our best t help whenever" at bounding box center [829, 756] width 856 height 51
click at [648, 743] on textarea "Of course! We will always do our best help whenever" at bounding box center [829, 756] width 856 height 51
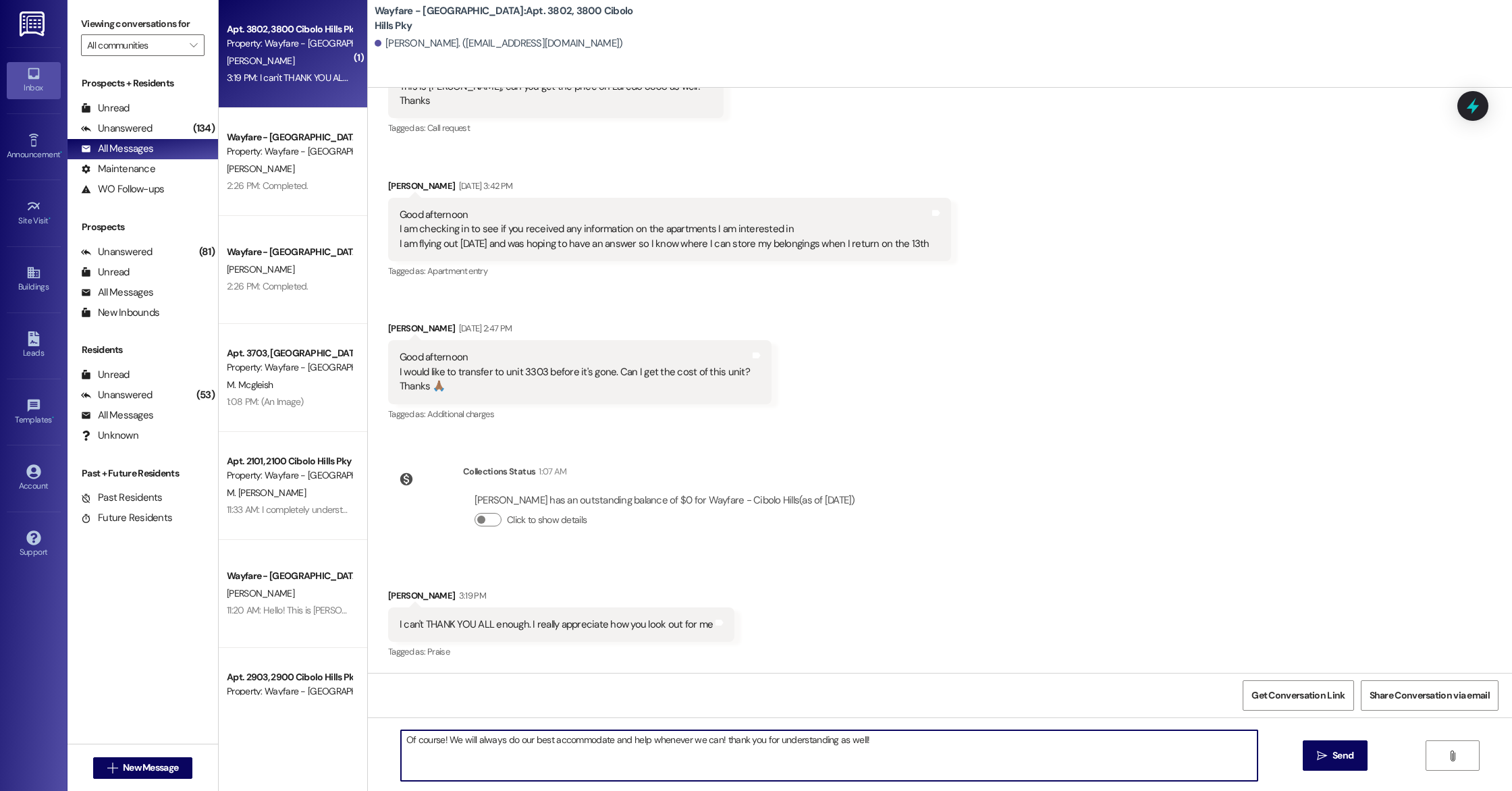
click at [713, 740] on textarea "Of course! We will always do our best accommodate and help whenever we can! tha…" at bounding box center [829, 756] width 856 height 51
click at [887, 744] on textarea "Of course! We will always do our best accommodate and help whenever we can, tha…" at bounding box center [829, 756] width 856 height 51
type textarea "Of course! We will always do our best accommodate and help whenever we can, tha…"
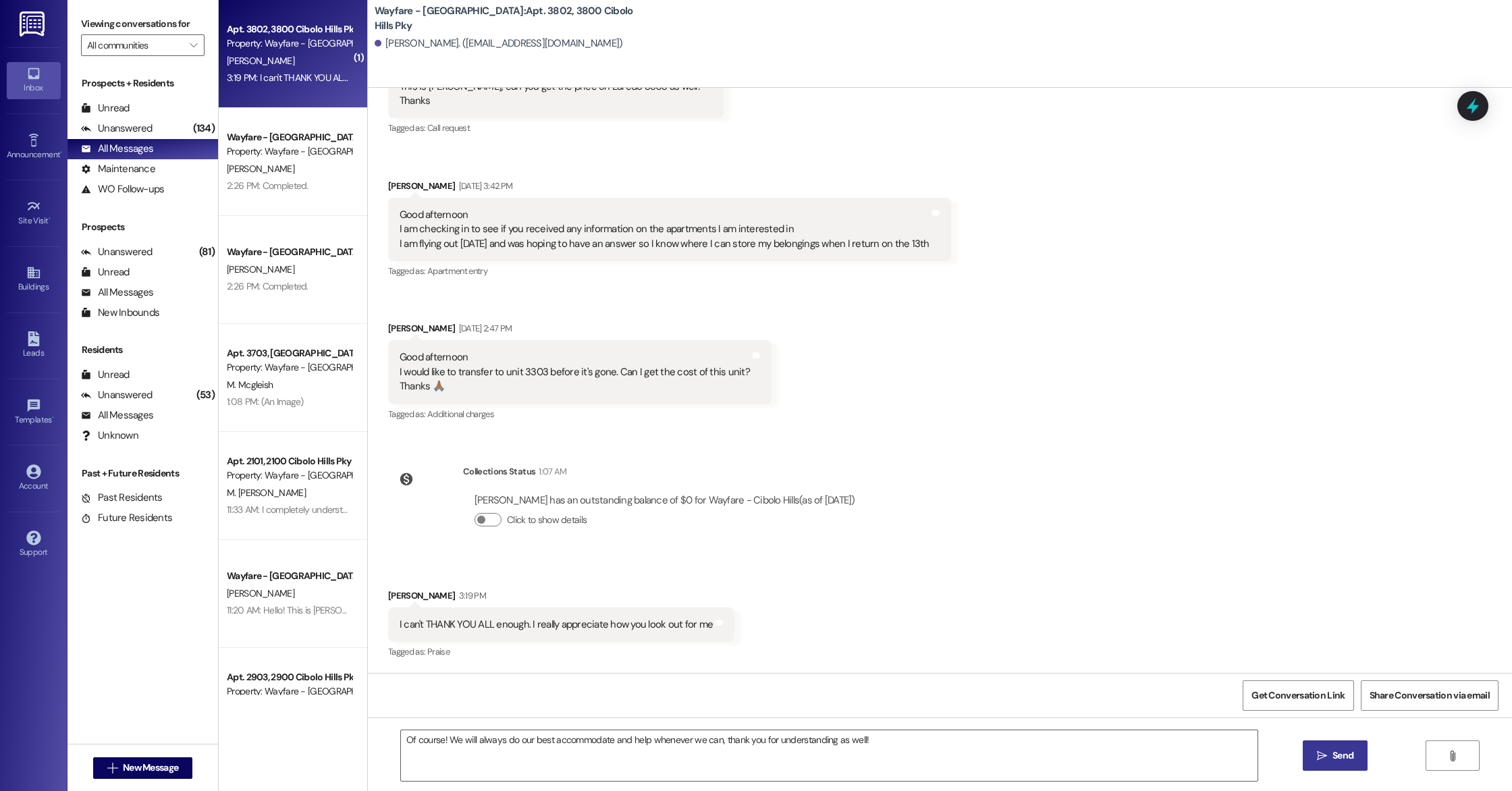
click at [1325, 754] on span " Send" at bounding box center [1335, 756] width 43 height 14
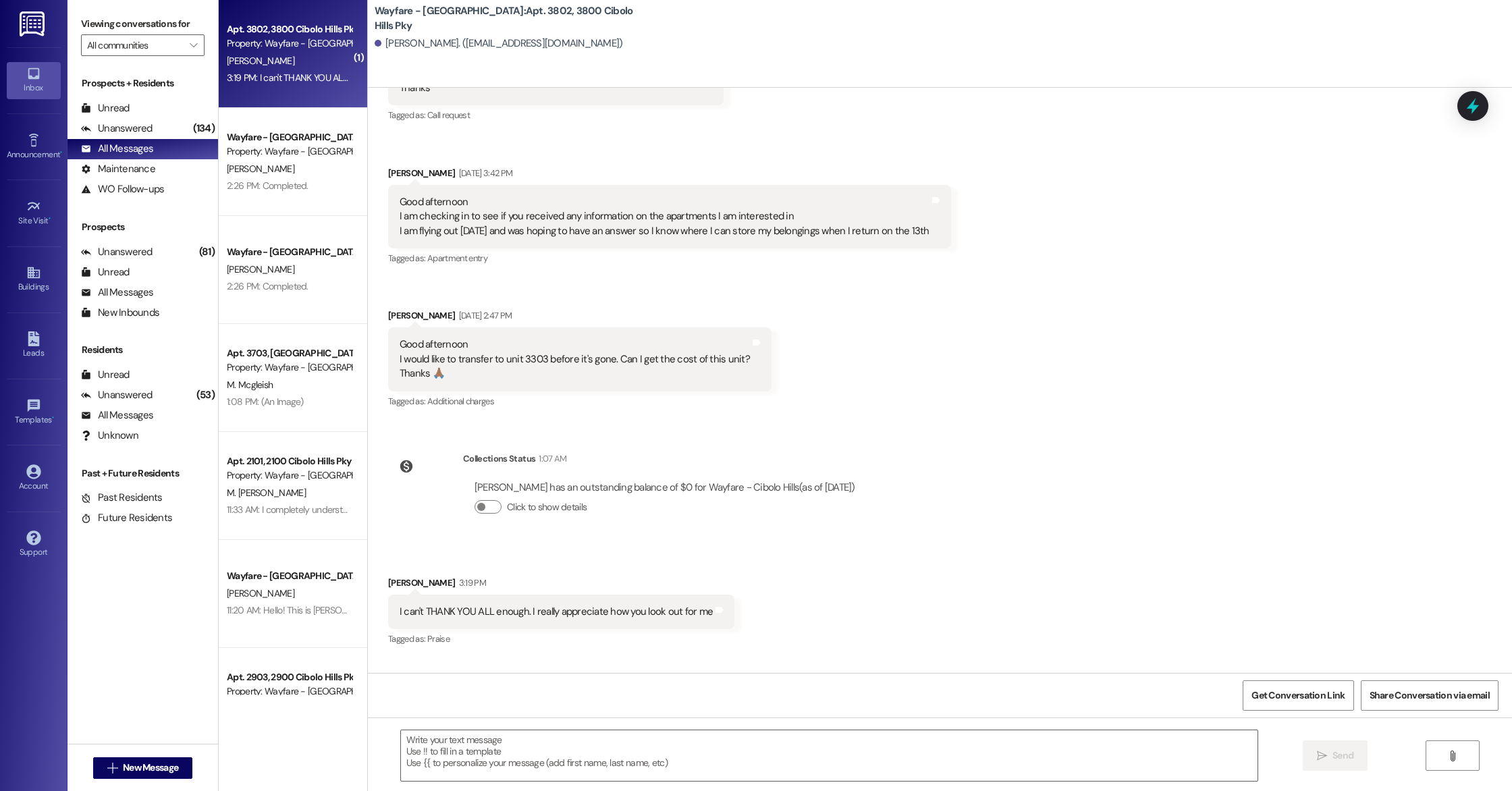
scroll to position [19567, 0]
